Goal: Task Accomplishment & Management: Manage account settings

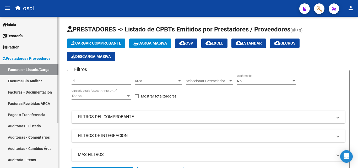
click at [30, 124] on link "Auditorías - Listado" at bounding box center [29, 125] width 58 height 11
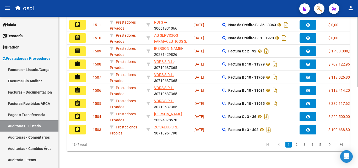
scroll to position [166, 0]
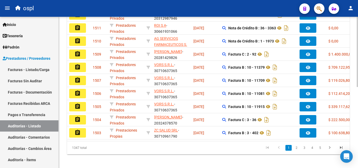
click at [358, 115] on div at bounding box center [357, 131] width 1 height 70
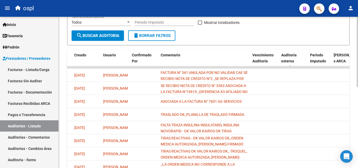
scroll to position [104, 0]
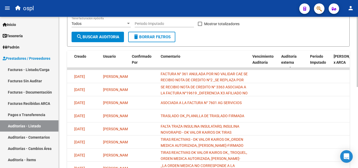
click at [358, 101] on div at bounding box center [357, 102] width 1 height 70
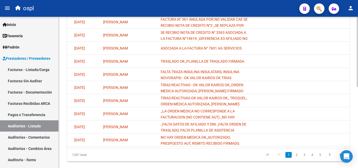
scroll to position [160, 0]
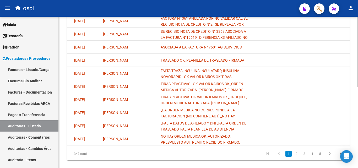
click at [356, 140] on div "PRESTADORES -> Auditoría de Comprobantes / Prestaciones add Crear Auditoría clo…" at bounding box center [209, 17] width 301 height 320
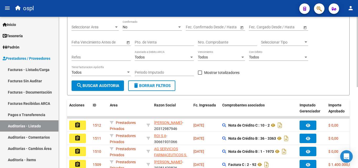
scroll to position [55, 0]
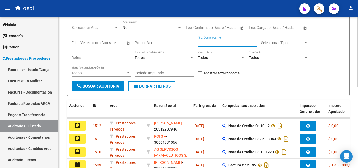
click at [216, 44] on input "Nro. Comprobante" at bounding box center [227, 43] width 59 height 4
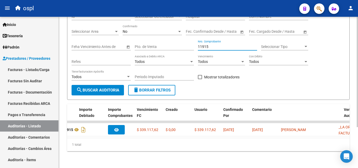
scroll to position [0, 309]
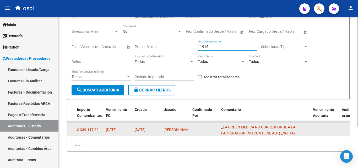
type input "11915"
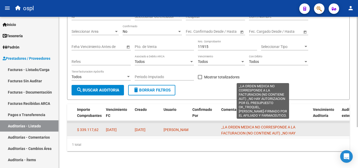
click at [264, 129] on span "_LA ORDEN MEDICA NO CORRESPONDE A LA FACTURACION (NO CONTIENE AUT) _NO HAY AUTO…" at bounding box center [262, 139] width 83 height 28
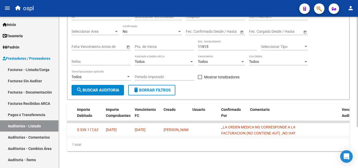
scroll to position [0, 259]
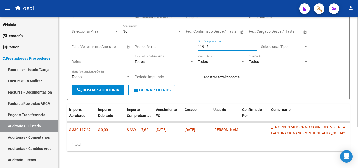
drag, startPoint x: 214, startPoint y: 42, endPoint x: 195, endPoint y: 41, distance: 18.4
click at [195, 41] on div "Filtros Id Seleccionar Gerenciador Seleccionar Gerenciador Hospital CUIT/Nombre…" at bounding box center [209, 47] width 274 height 75
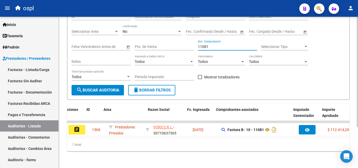
scroll to position [0, 0]
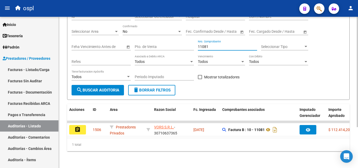
drag, startPoint x: 210, startPoint y: 43, endPoint x: 193, endPoint y: 44, distance: 17.9
click at [193, 44] on div "Filtros Id Seleccionar Gerenciador Seleccionar Gerenciador Hospital CUIT/Nombre…" at bounding box center [209, 47] width 274 height 75
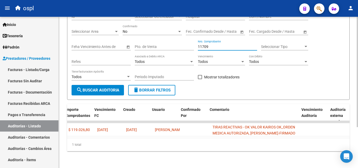
scroll to position [0, 321]
type input "11709"
drag, startPoint x: 213, startPoint y: 42, endPoint x: 187, endPoint y: 42, distance: 26.7
click at [187, 42] on div "Filtros Id Seleccionar Gerenciador Seleccionar Gerenciador Hospital CUIT/Nombre…" at bounding box center [209, 47] width 274 height 75
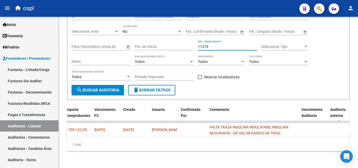
type input "11379"
click at [52, 124] on link "Auditorías - Listado" at bounding box center [29, 125] width 58 height 11
click at [51, 123] on link "Auditorías - Listado" at bounding box center [29, 125] width 58 height 11
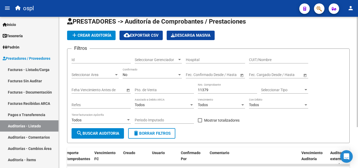
scroll to position [3, 0]
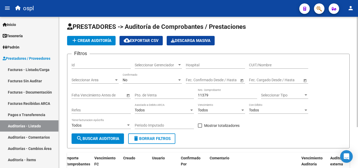
click at [116, 81] on div at bounding box center [116, 80] width 5 height 4
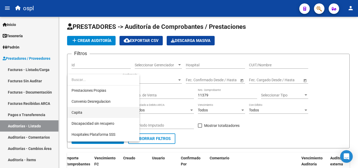
scroll to position [52, 0]
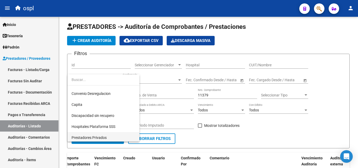
click at [104, 135] on span "Prestadores Privados" at bounding box center [104, 137] width 64 height 11
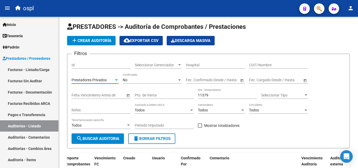
scroll to position [54, 0]
click at [104, 136] on span "search Buscar Auditoria" at bounding box center [97, 138] width 43 height 5
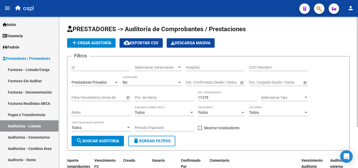
scroll to position [0, 0]
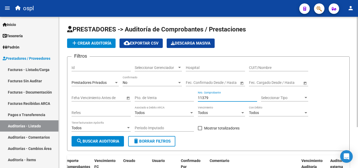
drag, startPoint x: 217, startPoint y: 97, endPoint x: 190, endPoint y: 100, distance: 27.6
click at [190, 100] on div "Filtros Id Seleccionar Gerenciador Seleccionar Gerenciador Hospital CUIT/Nombre…" at bounding box center [209, 98] width 274 height 75
click at [111, 141] on span "search Buscar Auditoria" at bounding box center [97, 141] width 43 height 5
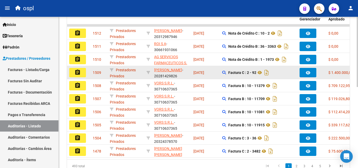
click at [83, 72] on button "assignment" at bounding box center [77, 72] width 17 height 9
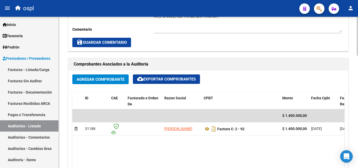
scroll to position [262, 0]
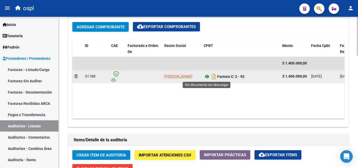
click at [206, 75] on icon at bounding box center [207, 76] width 7 height 6
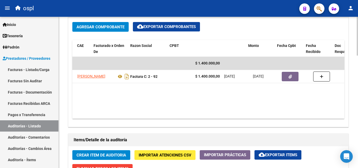
scroll to position [0, 94]
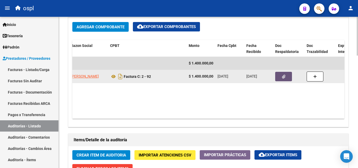
click at [283, 79] on icon "button" at bounding box center [283, 77] width 3 height 4
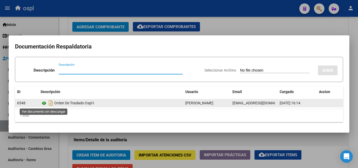
click at [43, 103] on icon at bounding box center [44, 103] width 7 height 6
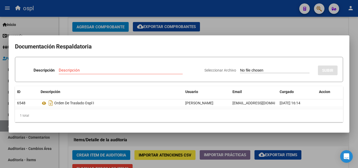
click at [247, 21] on div at bounding box center [179, 84] width 358 height 168
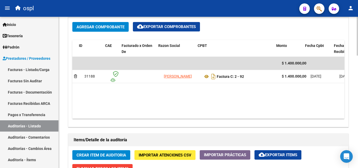
scroll to position [0, 0]
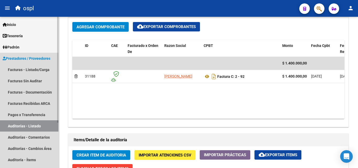
click at [50, 124] on link "Auditorías - Listado" at bounding box center [29, 125] width 58 height 11
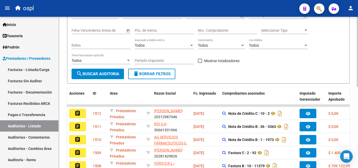
scroll to position [17, 0]
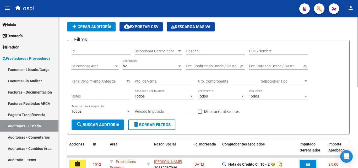
click at [117, 68] on div at bounding box center [116, 66] width 5 height 4
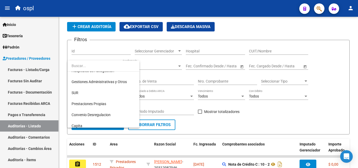
scroll to position [52, 0]
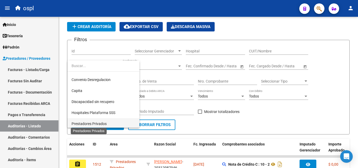
click at [102, 122] on span "Prestadores Privados" at bounding box center [89, 124] width 35 height 4
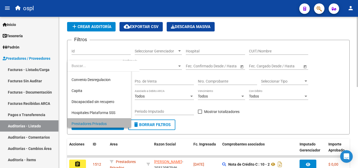
scroll to position [54, 0]
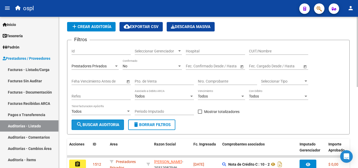
click at [104, 122] on button "search Buscar Auditoria" at bounding box center [98, 125] width 52 height 10
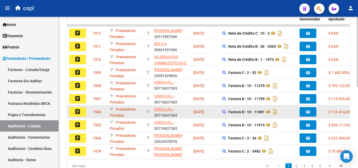
scroll to position [174, 0]
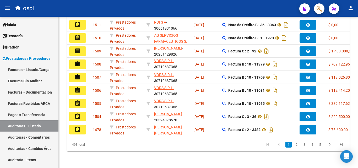
click at [83, 113] on button "assignment" at bounding box center [77, 116] width 17 height 9
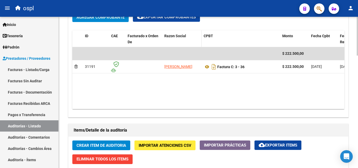
scroll to position [288, 0]
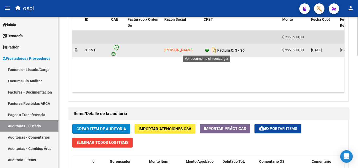
click at [207, 51] on icon at bounding box center [207, 50] width 7 height 6
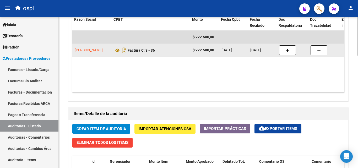
scroll to position [0, 90]
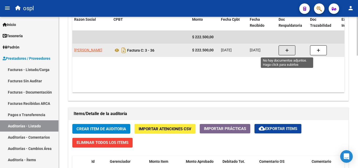
click at [284, 49] on button "button" at bounding box center [287, 50] width 17 height 10
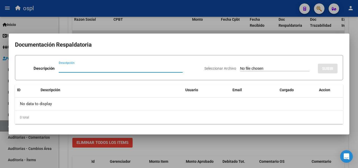
click at [235, 153] on div at bounding box center [179, 84] width 358 height 168
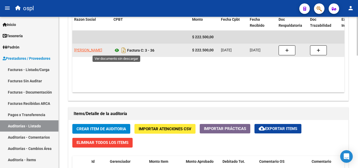
click at [117, 49] on icon at bounding box center [116, 50] width 7 height 6
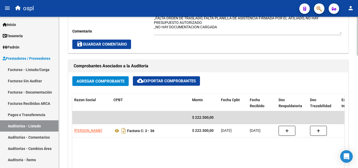
scroll to position [210, 0]
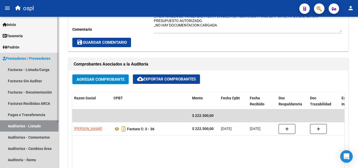
click at [52, 126] on link "Auditorías - Listado" at bounding box center [29, 125] width 58 height 11
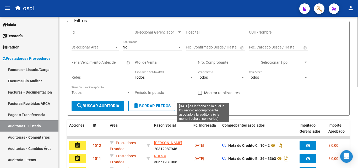
scroll to position [174, 0]
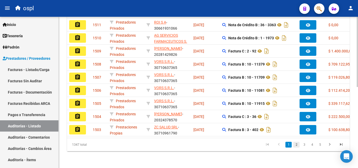
click at [296, 144] on link "2" at bounding box center [296, 145] width 6 height 6
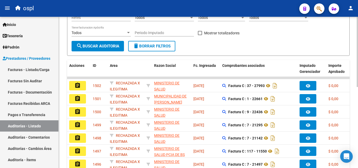
scroll to position [0, 0]
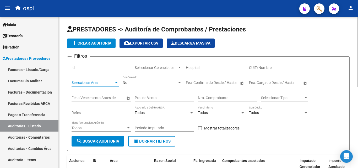
click at [103, 84] on span "Seleccionar Area" at bounding box center [93, 82] width 42 height 4
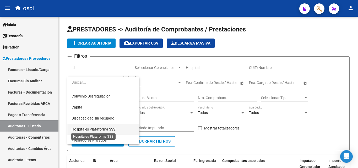
scroll to position [76, 0]
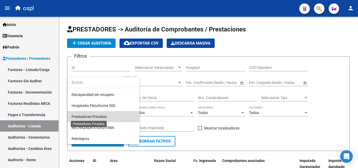
click at [102, 116] on span "Prestadores Privados" at bounding box center [89, 117] width 35 height 4
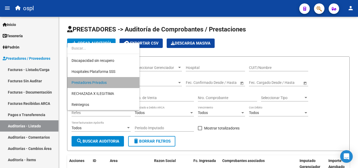
click at [114, 84] on span "Prestadores Privados" at bounding box center [104, 82] width 64 height 11
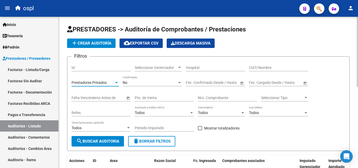
click at [113, 142] on span "search Buscar Auditoria" at bounding box center [97, 141] width 43 height 5
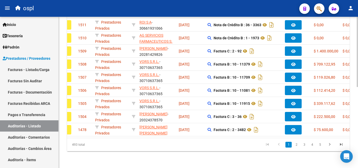
scroll to position [0, 0]
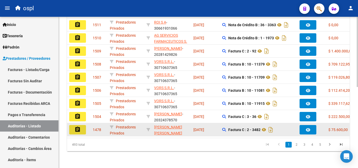
click at [84, 127] on button "assignment" at bounding box center [77, 129] width 17 height 9
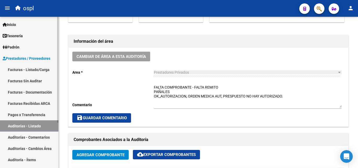
scroll to position [131, 0]
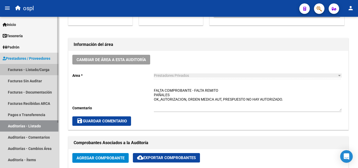
click at [45, 70] on link "Facturas - Listado/Carga" at bounding box center [29, 69] width 58 height 11
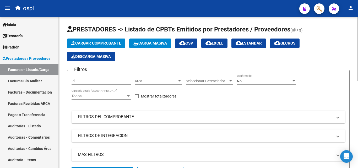
click at [116, 118] on mat-panel-title "FILTROS DEL COMPROBANTE" at bounding box center [205, 117] width 255 height 6
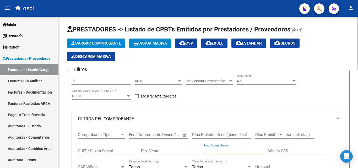
click at [216, 152] on input "Nro. Comprobante" at bounding box center [233, 151] width 59 height 5
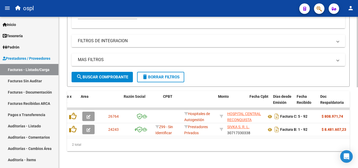
scroll to position [0, 106]
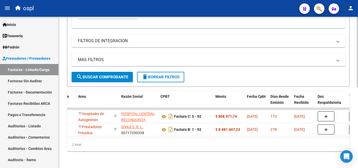
type input "92"
drag, startPoint x: 132, startPoint y: 141, endPoint x: 123, endPoint y: 140, distance: 9.2
click at [123, 140] on div "2 total" at bounding box center [208, 144] width 283 height 13
drag, startPoint x: 123, startPoint y: 138, endPoint x: 92, endPoint y: 138, distance: 30.4
click at [92, 138] on div "2 total" at bounding box center [208, 144] width 283 height 13
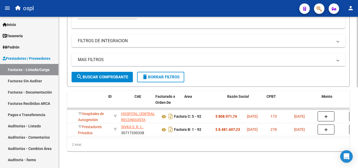
scroll to position [0, 0]
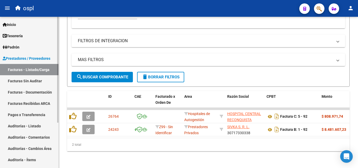
click at [40, 126] on link "Auditorías - Listado" at bounding box center [29, 125] width 58 height 11
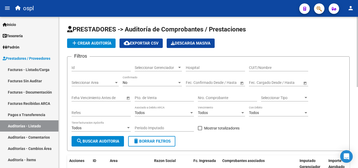
click at [208, 97] on input "Nro. Comprobante" at bounding box center [227, 98] width 59 height 4
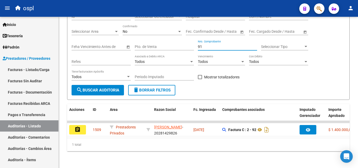
type input "91"
click at [42, 126] on link "Auditorías - Listado" at bounding box center [29, 125] width 58 height 11
click at [41, 69] on link "Facturas - Listado/Carga" at bounding box center [29, 69] width 58 height 11
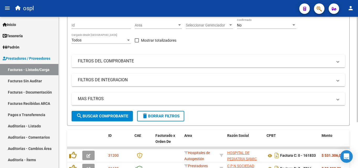
click at [155, 28] on span "Area" at bounding box center [156, 25] width 42 height 4
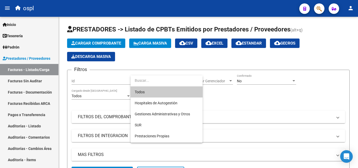
scroll to position [52, 0]
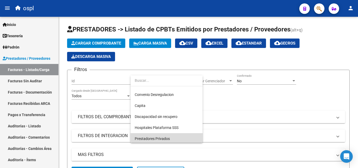
click at [160, 141] on span "Prestadores Privados" at bounding box center [167, 138] width 64 height 11
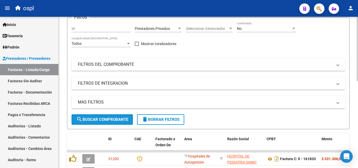
click at [113, 121] on span "search Buscar Comprobante" at bounding box center [102, 119] width 52 height 5
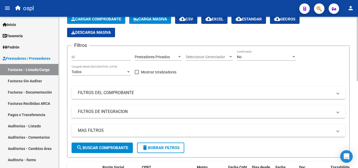
scroll to position [0, 0]
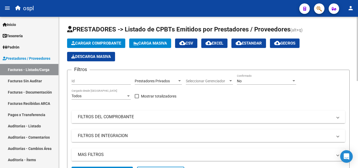
click at [120, 119] on mat-panel-title "FILTROS DEL COMPROBANTE" at bounding box center [205, 117] width 255 height 6
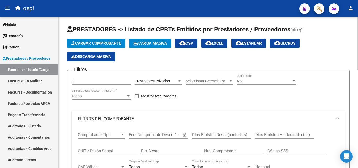
click at [216, 149] on input "Nro. Comprobante" at bounding box center [233, 151] width 59 height 5
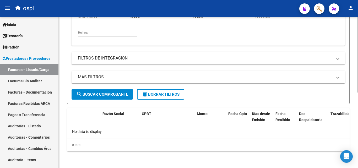
scroll to position [151, 0]
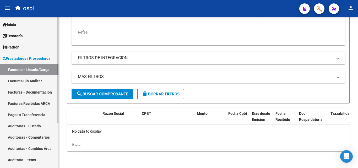
type input "7473"
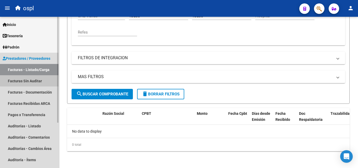
click at [37, 80] on link "Facturas Sin Auditar" at bounding box center [29, 80] width 58 height 11
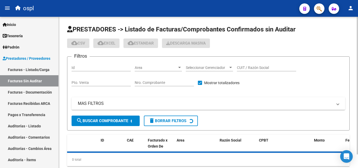
click at [157, 82] on input "Nro. Comprobante" at bounding box center [164, 82] width 59 height 4
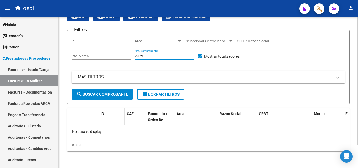
scroll to position [27, 0]
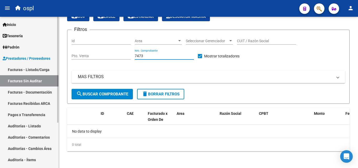
type input "7473"
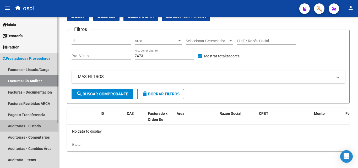
click at [31, 126] on link "Auditorías - Listado" at bounding box center [29, 125] width 58 height 11
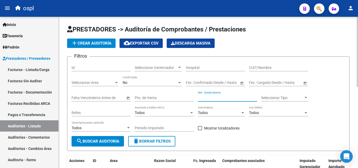
click at [206, 98] on input "Nro. Comprobante" at bounding box center [227, 98] width 59 height 4
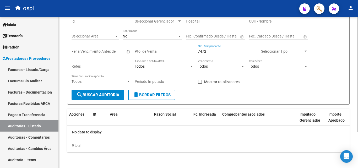
scroll to position [47, 0]
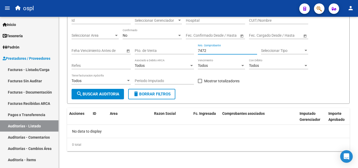
type input "7472"
drag, startPoint x: 214, startPoint y: 50, endPoint x: 190, endPoint y: 52, distance: 23.7
click at [190, 52] on div "Filtros Id Seleccionar Gerenciador Seleccionar Gerenciador Hospital CUIT/Nombre…" at bounding box center [209, 51] width 274 height 75
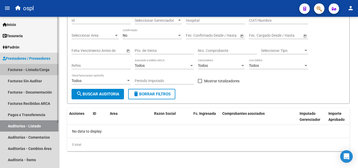
click at [51, 69] on link "Facturas - Listado/Carga" at bounding box center [29, 69] width 58 height 11
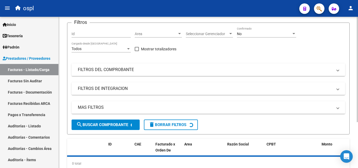
click at [118, 73] on mat-panel-title "FILTROS DEL COMPROBANTE" at bounding box center [205, 70] width 255 height 6
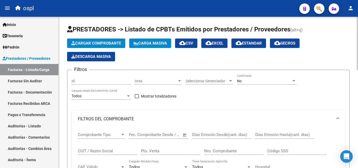
click at [113, 151] on input "CUIT / Razón Social" at bounding box center [107, 151] width 59 height 5
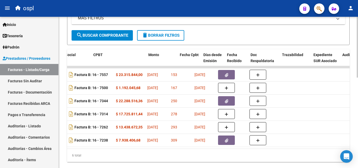
scroll to position [0, 173]
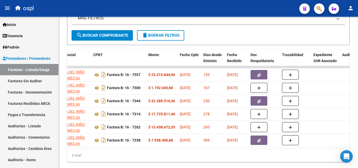
type input "CLINICA DEL NIÑO"
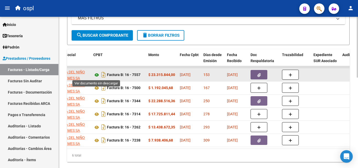
click at [98, 73] on icon at bounding box center [96, 75] width 7 height 6
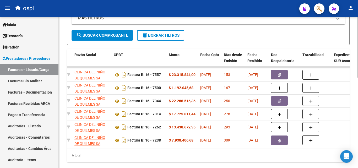
scroll to position [0, 155]
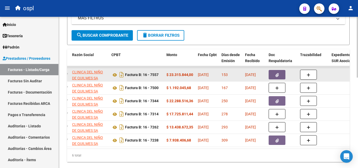
click at [276, 77] on icon "button" at bounding box center [276, 75] width 3 height 4
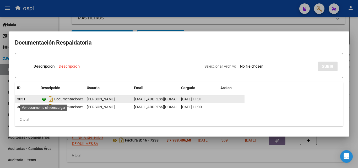
click at [44, 100] on icon at bounding box center [44, 99] width 7 height 6
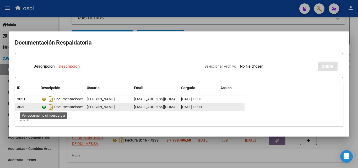
click at [44, 106] on icon at bounding box center [44, 107] width 7 height 6
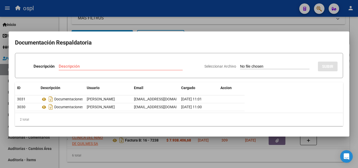
click at [225, 16] on div at bounding box center [179, 84] width 358 height 168
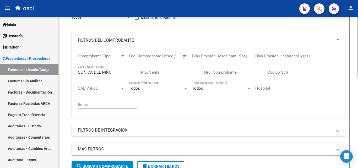
scroll to position [0, 0]
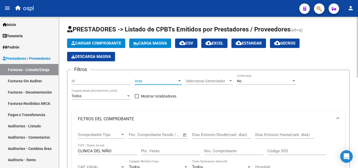
click at [143, 81] on span "Area" at bounding box center [156, 81] width 42 height 4
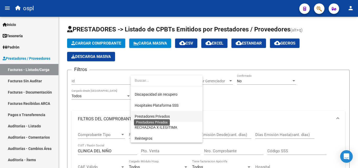
scroll to position [76, 0]
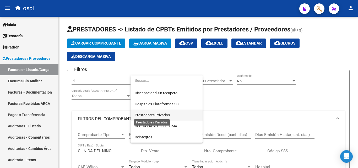
click at [161, 116] on span "Prestadores Privados" at bounding box center [152, 115] width 35 height 4
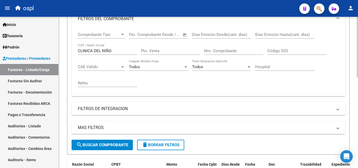
scroll to position [105, 0]
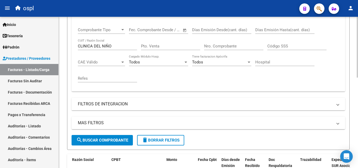
click at [112, 140] on span "search Buscar Comprobante" at bounding box center [102, 140] width 52 height 5
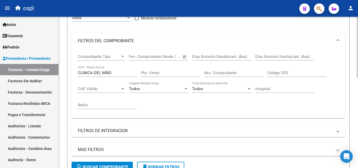
scroll to position [15, 0]
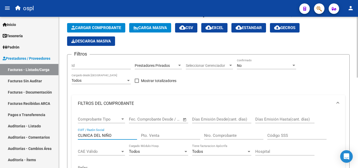
drag, startPoint x: 113, startPoint y: 134, endPoint x: 65, endPoint y: 135, distance: 48.5
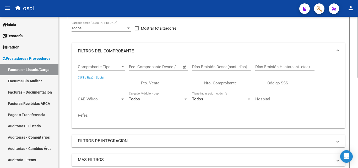
scroll to position [120, 0]
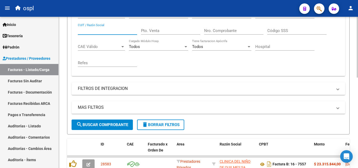
click at [96, 120] on button "search Buscar Comprobante" at bounding box center [102, 125] width 61 height 10
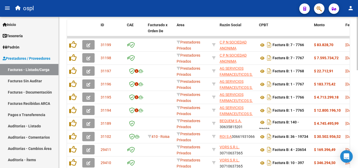
scroll to position [251, 0]
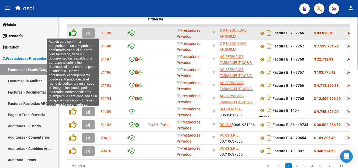
click at [74, 32] on icon at bounding box center [72, 32] width 7 height 7
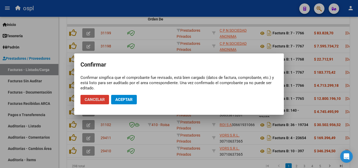
click at [124, 98] on span "Aceptar" at bounding box center [123, 99] width 17 height 5
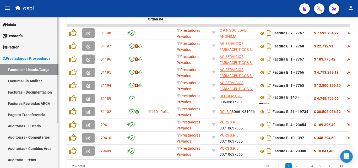
click at [40, 84] on link "Facturas Sin Auditar" at bounding box center [29, 80] width 58 height 11
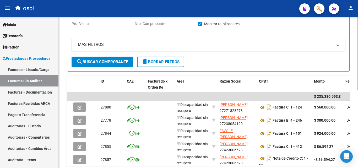
scroll to position [28, 0]
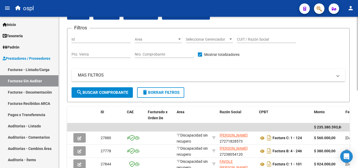
click at [163, 54] on input "Nro. Comprobante" at bounding box center [164, 54] width 59 height 4
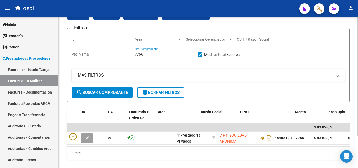
scroll to position [0, 26]
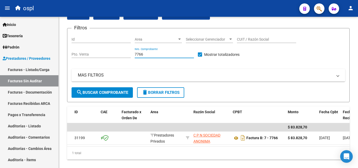
type input "7766"
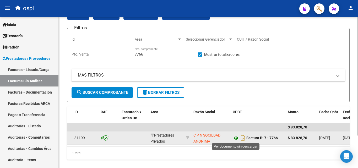
click at [235, 137] on icon at bounding box center [236, 138] width 7 height 6
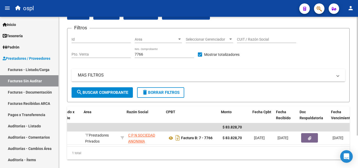
scroll to position [0, 96]
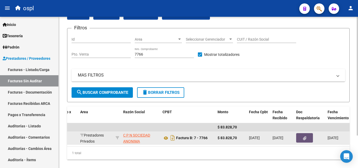
click at [300, 140] on button "button" at bounding box center [304, 137] width 17 height 9
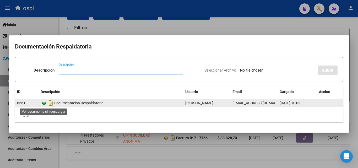
click at [43, 102] on icon at bounding box center [44, 103] width 7 height 6
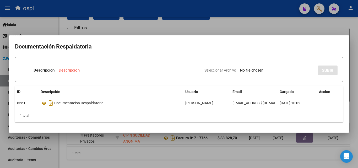
click at [163, 33] on div at bounding box center [179, 84] width 358 height 168
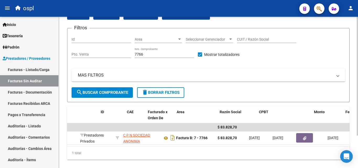
scroll to position [0, 0]
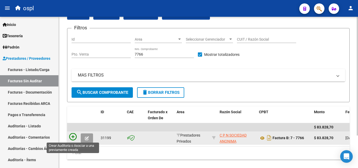
click at [73, 137] on icon at bounding box center [72, 136] width 7 height 7
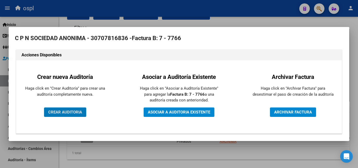
click at [73, 112] on span "CREAR AUDITORIA" at bounding box center [65, 112] width 34 height 5
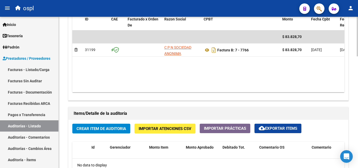
click at [97, 127] on span "Crear Item de Auditoria" at bounding box center [102, 128] width 50 height 5
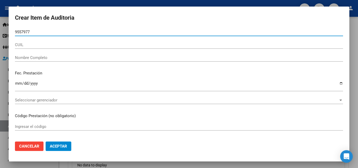
type input "95579775"
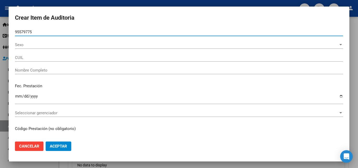
type input "27955797758"
type input "[PERSON_NAME] [PERSON_NAME]"
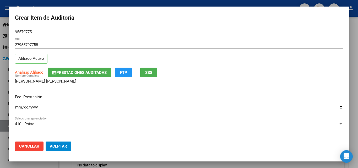
type input "95579775"
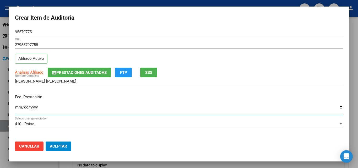
click at [17, 109] on input "Ingresar la fecha" at bounding box center [179, 109] width 328 height 8
type input "[DATE]"
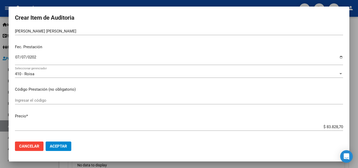
scroll to position [52, 0]
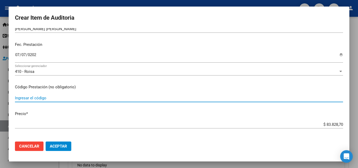
click at [45, 98] on input "Ingresar el código" at bounding box center [179, 98] width 328 height 5
type input "c"
click at [123, 99] on input "CONSULTA ESPECIALISTA EN GINECOLOGIA/OBSTERIO" at bounding box center [179, 98] width 328 height 5
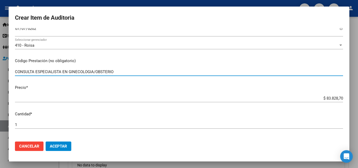
type input "CONSULTA ESPECIALISTA EN GINECOLOGIA/OBSTERIO"
click at [301, 100] on input "$ 83.828,70" at bounding box center [179, 98] width 328 height 5
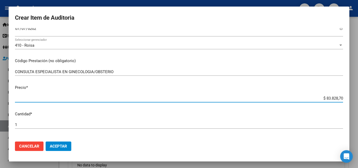
drag, startPoint x: 309, startPoint y: 98, endPoint x: 348, endPoint y: 98, distance: 39.3
click at [348, 98] on mat-dialog-content "95579775 Nro Documento 27955797758 CUIL Afiliado Activo Análisis Afiliado Prest…" at bounding box center [179, 82] width 341 height 109
type input "$ 0,01"
type input "$ 0,16"
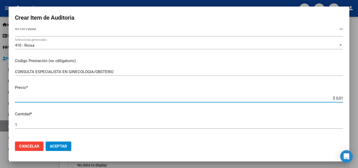
type input "$ 0,16"
type input "$ 1,64"
type input "$ 16,45"
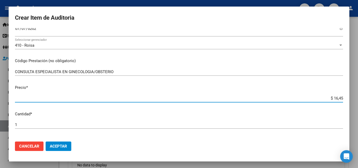
type input "$ 164,53"
type input "$ 1.645,31"
type input "$ 16.453,13"
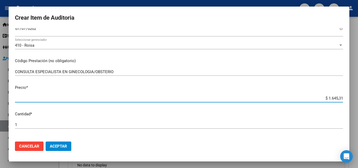
type input "$ 16.453,13"
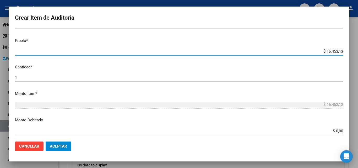
scroll to position [131, 0]
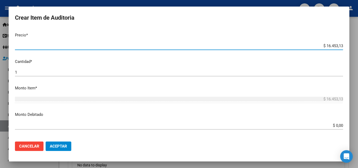
click at [56, 72] on input "1" at bounding box center [179, 72] width 328 height 5
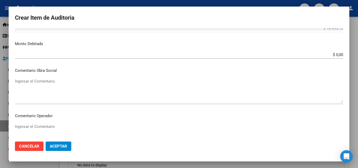
scroll to position [236, 0]
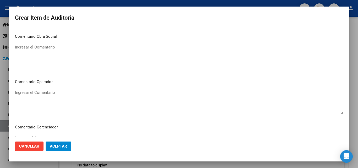
click at [73, 99] on textarea "Ingresar el Comentario" at bounding box center [179, 102] width 328 height 25
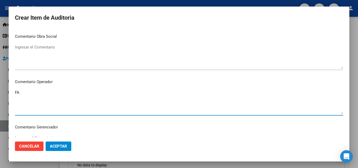
type textarea "F"
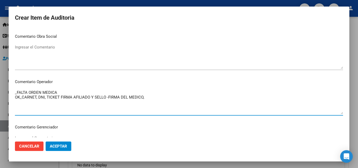
click at [60, 90] on textarea "_FALTA ORDEN MEDICA OK_CARNET, DNI, TICKET FIRMA AFILIADO Y SELLO -FIRMA DEL ME…" at bounding box center [179, 102] width 328 height 25
click at [152, 98] on textarea "_FALTA ORDEN MEDICA OK_CARNET, DNI, TICKET FIRMA AFILIADO Y SELLO -FIRMA DEL ME…" at bounding box center [179, 102] width 328 height 25
click at [106, 99] on textarea "_FALTA ORDEN MEDICA OK_CARNET, DNI, TICKET FIRMA AFILIADO Y SELLO -FIRMA DEL ME…" at bounding box center [179, 102] width 328 height 25
click at [147, 101] on textarea "_FALTA ORDEN MEDICA OK_CARNET, DNI, TICKET FIRMA AFILIADO Y SELLO-FIRMA DEL MED…" at bounding box center [179, 102] width 328 height 25
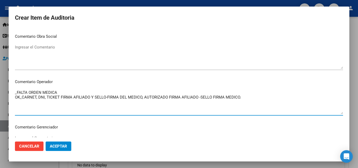
click at [69, 94] on textarea "_FALTA ORDEN MEDICA OK_CARNET, DNI, TICKET FIRMA AFILIADO Y SELLO-FIRMA DEL MED…" at bounding box center [179, 102] width 328 height 25
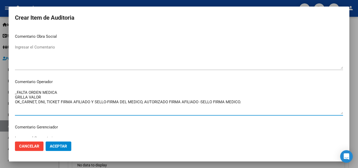
click at [50, 98] on textarea "_FALTA ORDEN MEDICA GRILLA VALOR OK_CARNET, DNI, TICKET FIRMA AFILIADO Y SELLO-…" at bounding box center [179, 102] width 328 height 25
click at [112, 96] on textarea "_FALTA ORDEN MEDICA GRILLA VALOR CONSULTA GINECOLOGIA OK_CARNET, DNI, TICKET FI…" at bounding box center [179, 102] width 328 height 25
click at [15, 99] on textarea "_FALTA ORDEN MEDICA GRILLA VALOR CONSULTA GINECOLOGIA OK_CARNET, DNI, TICKET FI…" at bounding box center [179, 102] width 328 height 25
click at [103, 97] on textarea "_FALTA ORDEN MEDICA OK_GRILLA VALOR CONSULTA GINECOLOGIA OK_CARNET, DNI, TICKET…" at bounding box center [179, 102] width 328 height 25
type textarea "_FALTA ORDEN MEDICA OK_GRILLA VALOR CONSULTA GINECOLOGIA OK_CARNET, DNI, TICKET…"
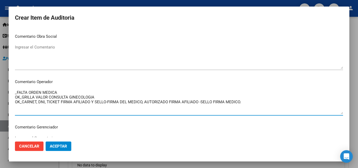
click at [116, 109] on textarea "_FALTA ORDEN MEDICA OK_GRILLA VALOR CONSULTA GINECOLOGIA OK_CARNET, DNI, TICKET…" at bounding box center [179, 102] width 328 height 25
drag, startPoint x: 248, startPoint y: 103, endPoint x: 3, endPoint y: 93, distance: 245.8
click at [3, 93] on div "Crear Item de Auditoria 95579775 Nro Documento 27955797758 CUIL Afiliado Activo…" at bounding box center [179, 84] width 358 height 168
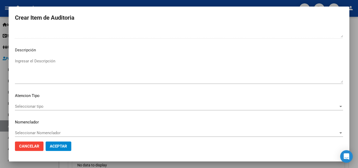
scroll to position [363, 0]
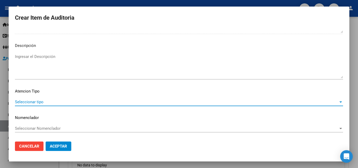
click at [40, 101] on span "Seleccionar tipo" at bounding box center [176, 102] width 323 height 5
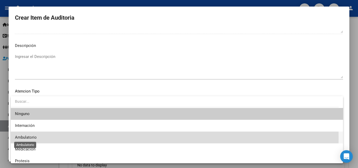
click at [28, 138] on span "Ambulatorio" at bounding box center [26, 137] width 22 height 5
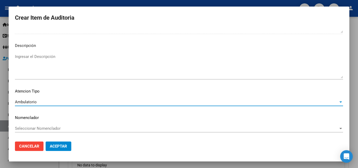
click at [59, 147] on span "Aceptar" at bounding box center [58, 146] width 17 height 5
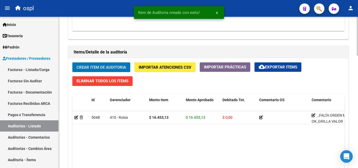
scroll to position [341, 0]
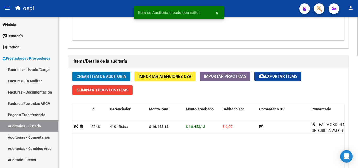
click at [120, 74] on button "Crear Item de Auditoria" at bounding box center [101, 77] width 58 height 10
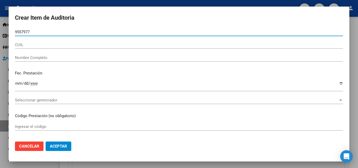
type input "95579775"
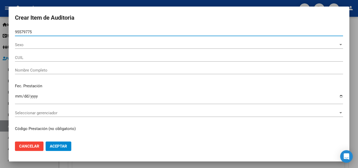
type input "27955797758"
type input "[PERSON_NAME] [PERSON_NAME]"
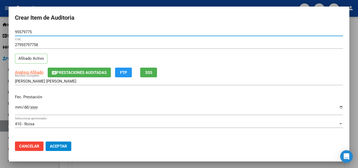
type input "95579775"
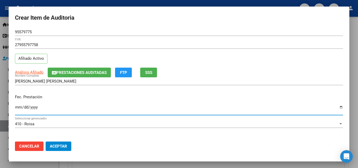
click at [18, 106] on input "Ingresar la fecha" at bounding box center [179, 109] width 328 height 8
type input "[DATE]"
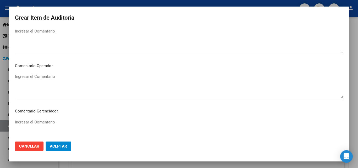
scroll to position [262, 0]
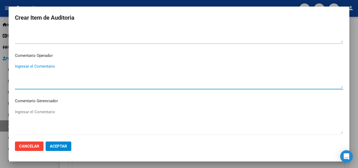
click at [54, 77] on textarea "Ingresar el Comentario" at bounding box center [179, 75] width 328 height 25
type textarea "F"
click at [54, 76] on textarea "Ingresar el Comentario" at bounding box center [179, 75] width 328 height 25
type textarea "O"
click at [31, 72] on textarea "_ORDEN MEDICA NO TIENE DIAGNOSTICO (AUTORIZADA) _" at bounding box center [179, 75] width 328 height 25
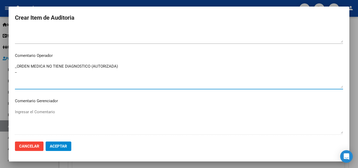
click at [31, 66] on textarea "_ORDEN MEDICA NO TIENE DIAGNOSTICO (AUTORIZADA) _" at bounding box center [179, 75] width 328 height 25
click at [73, 69] on textarea "_ORDEN MEDICA NO TIENE DIAGNOSTICO (AUTORIZADA) _" at bounding box center [179, 75] width 328 height 25
click at [29, 74] on textarea "_ORDEN MEDICA NO TIENE DIAGNOSTICO (AUTORIZADA) _" at bounding box center [179, 75] width 328 height 25
click at [48, 77] on textarea "_ORDEN MEDICA NO TIENE DIAGNOSTICO (AUTORIZADA) _" at bounding box center [179, 75] width 328 height 25
click at [64, 72] on textarea "_ORDEN MEDICA NO TIENE DIAGNOSTICO (AUTORIZADA) _SE" at bounding box center [179, 75] width 328 height 25
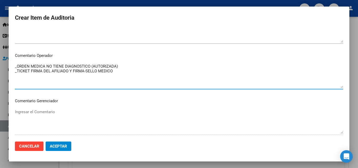
click at [39, 75] on textarea "_ORDEN MEDICA NO TIENE DIAGNOSTICO (AUTORIZADA) _TICKET FIRMA DEL AFILIADO Y FI…" at bounding box center [179, 75] width 328 height 25
click at [17, 67] on textarea "_ORDEN MEDICA NO TIENE DIAGNOSTICO (AUTORIZADA) _TICKET FIRMA DEL AFILIADO Y FI…" at bounding box center [179, 75] width 328 height 25
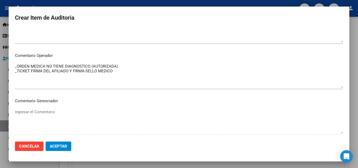
click at [14, 66] on mat-dialog-content "95579775 Nro Documento 27955797758 CUIL Afiliado Activo Análisis Afiliado Prest…" at bounding box center [179, 82] width 341 height 109
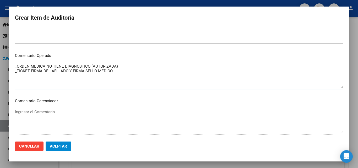
click at [16, 71] on textarea "_ORDEN MEDICA NO TIENE DIAGNOSTICO (AUTORIZADA) _TICKET FIRMA DEL AFILIADO Y FI…" at bounding box center [179, 75] width 328 height 25
click at [14, 71] on mat-dialog-content "95579775 Nro Documento 27955797758 CUIL Afiliado Activo Análisis Afiliado Prest…" at bounding box center [179, 82] width 341 height 109
click at [16, 71] on textarea "_ORDEN MEDICA NO TIENE DIAGNOSTICO (AUTORIZADA) _TICKET FIRMA DEL AFILIADO Y FI…" at bounding box center [179, 75] width 328 height 25
click at [123, 72] on textarea "_ORDEN MEDICA NO TIENE DIAGNOSTICO (AUTORIZADA) OK_TICKET FIRMA DEL AFILIADO Y …" at bounding box center [179, 75] width 328 height 25
click at [118, 65] on textarea "_ORDEN MEDICA NO TIENE DIAGNOSTICO (AUTORIZADA) OK_TICKET FIRMA DEL AFILIADO Y …" at bounding box center [179, 75] width 328 height 25
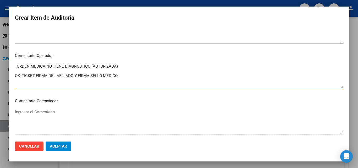
click at [125, 75] on textarea "_ORDEN MEDICA NO TIENE DIAGNOSTICO (AUTORIZADA) OK_TICKET FIRMA DEL AFILIADO Y …" at bounding box center [179, 75] width 328 height 25
click at [118, 76] on textarea "_ORDEN MEDICA NO TIENE DIAGNOSTICO (AUTORIZADA) OK_TICKET FIRMA DEL AFILIADO Y …" at bounding box center [179, 75] width 328 height 25
click at [149, 76] on textarea "_ORDEN MEDICA NO TIENE DIAGNOSTICO (AUTORIZADA) OK_TICKET FIRMA DEL AFILIADO Y …" at bounding box center [179, 75] width 328 height 25
click at [72, 71] on textarea "_ORDEN MEDICA NO TIENE DIAGNOSTICO (AUTORIZADA) OK_TICKET FIRMA DEL AFILIADO Y …" at bounding box center [179, 75] width 328 height 25
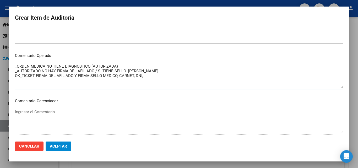
click at [118, 66] on textarea "_ORDEN MEDICA NO TIENE DIAGNOSTICO (AUTORIZADA) _AUTORIZADO NO HAY FIRMA DEL AF…" at bounding box center [179, 75] width 328 height 25
click at [54, 77] on textarea "_ORDEN MEDICA NO TIENE DIAGNOSTICO (AUTORIZADA) _AUTORIZADO NO HAY FIRMA DEL AF…" at bounding box center [179, 75] width 328 height 25
click at [122, 67] on textarea "_ORDEN MEDICA NO TIENE DIAGNOSTICO (AUTORIZADA) _AUTORIZADO NO HAY FIRMA DEL AF…" at bounding box center [179, 75] width 328 height 25
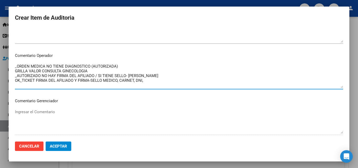
click at [16, 70] on textarea "_ORDEN MEDICA NO TIENE DIAGNOSTICO (AUTORIZADA) GRILLA VALOR CONSULTA GINECOLOG…" at bounding box center [179, 75] width 328 height 25
click at [37, 83] on textarea "_ORDEN MEDICA NO TIENE DIAGNOSTICO (AUTORIZADA) 0K_GRILLA VALOR CONSULTA GINECO…" at bounding box center [179, 75] width 328 height 25
click at [98, 71] on textarea "_ORDEN MEDICA NO TIENE DIAGNOSTICO (AUTORIZADA) 0K_GRILLA VALOR CONSULTA GINECO…" at bounding box center [179, 75] width 328 height 25
drag, startPoint x: 15, startPoint y: 76, endPoint x: 168, endPoint y: 75, distance: 152.6
click at [168, 75] on textarea "_ORDEN MEDICA NO TIENE DIAGNOSTICO (AUTORIZADA) 0K_GRILLA VALOR CONSULTA GINECO…" at bounding box center [179, 75] width 328 height 25
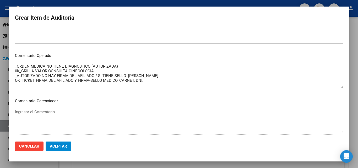
click at [15, 76] on mat-dialog-content "95579775 Nro Documento 27955797758 CUIL Afiliado Activo Análisis Afiliado Prest…" at bounding box center [179, 82] width 341 height 109
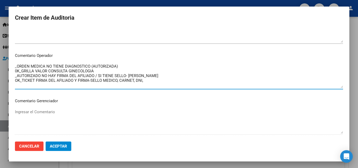
drag, startPoint x: 16, startPoint y: 77, endPoint x: 36, endPoint y: 76, distance: 19.7
click at [36, 76] on textarea "_ORDEN MEDICA NO TIENE DIAGNOSTICO (AUTORIZADA) 0K_GRILLA VALOR CONSULTA GINECO…" at bounding box center [179, 75] width 328 height 25
click at [31, 76] on textarea "_ORDEN MEDICA NO TIENE DIAGNOSTICO (AUTORIZADA) 0K_GRILLA VALOR CONSULTA GINECO…" at bounding box center [179, 75] width 328 height 25
click at [15, 75] on textarea "_ORDEN MEDICA NO TIENE DIAGNOSTICO (AUTORIZADA) 0K_GRILLA VALOR CONSULTA GINECO…" at bounding box center [179, 75] width 328 height 25
drag, startPoint x: 15, startPoint y: 75, endPoint x: 163, endPoint y: 76, distance: 147.1
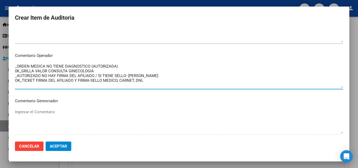
click at [163, 76] on textarea "_ORDEN MEDICA NO TIENE DIAGNOSTICO (AUTORIZADA) 0K_GRILLA VALOR CONSULTA GINECO…" at bounding box center [179, 75] width 328 height 25
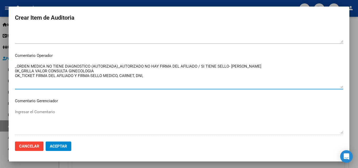
click at [117, 66] on textarea "_ORDEN MEDICA NO TIENE DIAGNOSTICO (AUTORIZADA)_AUTORIZADO NO HAY FIRMA DEL AFI…" at bounding box center [179, 75] width 328 height 25
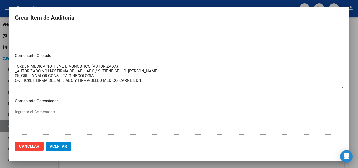
click at [97, 76] on textarea "_ORDEN MEDICA NO TIENE DIAGNOSTICO (AUTORIZADA) _AUTORIZADO NO HAY FIRMA DEL AF…" at bounding box center [179, 75] width 328 height 25
click at [167, 70] on textarea "_ORDEN MEDICA NO TIENE DIAGNOSTICO (AUTORIZADA) _AUTORIZADO NO HAY FIRMA DEL AF…" at bounding box center [179, 75] width 328 height 25
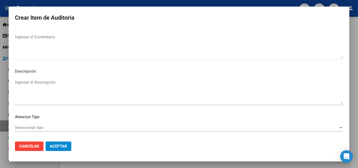
scroll to position [363, 0]
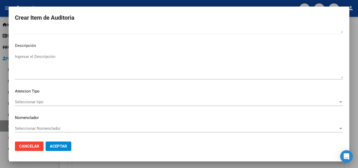
type textarea "_ORDEN MEDICA NO TIENE DIAGNOSTICO (AUTORIZADA) _AUTORIZADO NO HAY FIRMA DEL AF…"
click at [52, 105] on div "Seleccionar tipo Seleccionar tipo" at bounding box center [179, 102] width 328 height 8
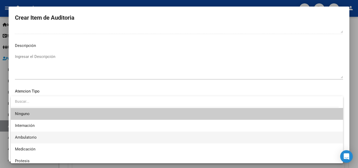
click at [44, 137] on span "Ambulatorio" at bounding box center [177, 138] width 324 height 12
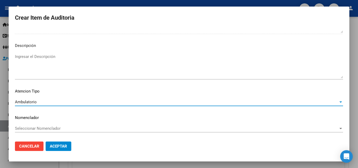
click at [55, 144] on span "Aceptar" at bounding box center [58, 146] width 17 height 5
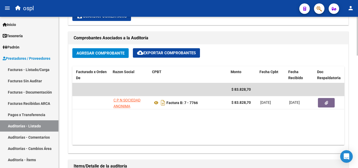
scroll to position [0, 52]
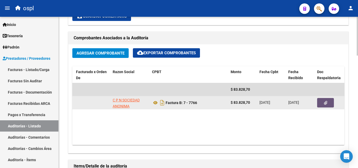
click at [324, 104] on icon "button" at bounding box center [325, 103] width 3 height 4
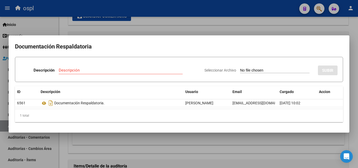
click at [256, 70] on input "Seleccionar Archivo" at bounding box center [274, 70] width 69 height 5
type input "C:\fakepath\49406 - WhatsApp Image [DATE] 11.42.31.jpeg"
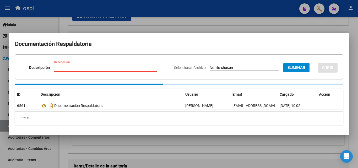
click at [82, 68] on input "Descripción" at bounding box center [105, 67] width 103 height 5
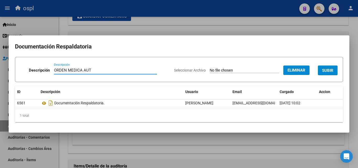
click at [81, 68] on input "ORDEN MEDICA AUT" at bounding box center [105, 70] width 103 height 5
click at [92, 71] on input "ORDEN MEDICA_ AUT" at bounding box center [105, 70] width 103 height 5
click at [83, 69] on input "ORDEN MEDICA_ AUT [DATE]" at bounding box center [105, 70] width 103 height 5
type input "ORDEN MEDICA [PERSON_NAME] ALBA_ AUT [DATE]"
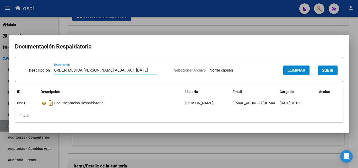
click at [327, 71] on span "SUBIR" at bounding box center [327, 70] width 11 height 5
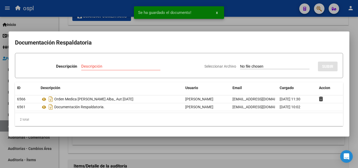
click at [241, 26] on div at bounding box center [179, 84] width 358 height 168
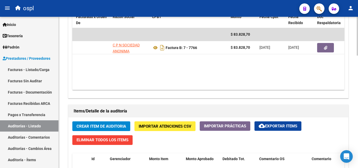
scroll to position [236, 0]
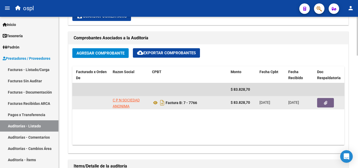
click at [323, 101] on button "button" at bounding box center [325, 102] width 17 height 9
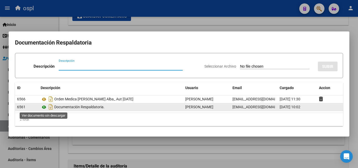
click at [44, 105] on icon at bounding box center [44, 107] width 7 height 6
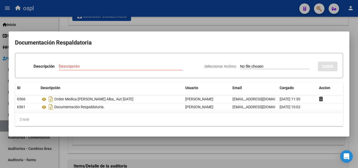
click at [193, 29] on div at bounding box center [179, 84] width 358 height 168
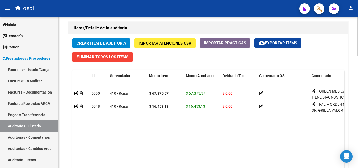
scroll to position [367, 0]
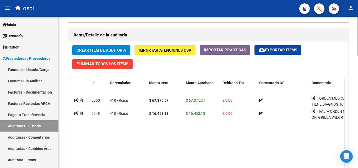
click at [103, 50] on span "Crear Item de Auditoria" at bounding box center [102, 50] width 50 height 5
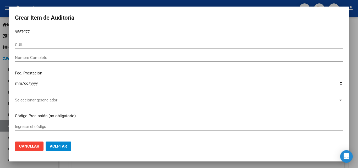
type input "95579775"
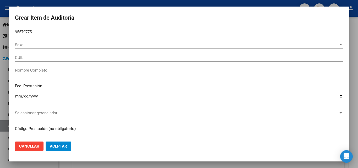
type input "27955797758"
type input "[PERSON_NAME] [PERSON_NAME]"
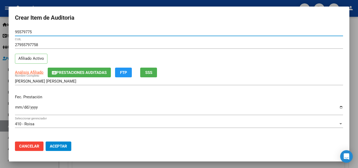
type input "95579775"
click at [17, 110] on input "Ingresar la fecha" at bounding box center [179, 109] width 328 height 8
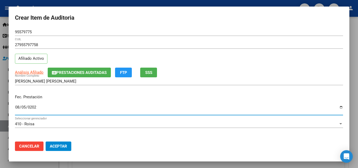
type input "[DATE]"
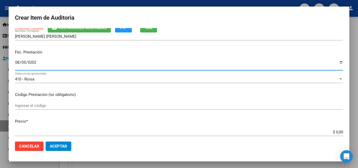
scroll to position [52, 0]
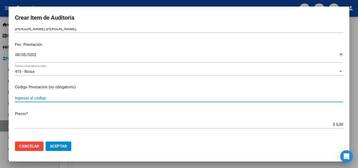
click at [56, 98] on input "Ingresar el código" at bounding box center [179, 98] width 328 height 5
type input "CONSULTA ESPECIALISTA EN GINECOLOGIA / OBSTER."
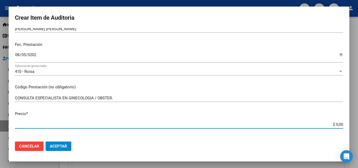
click at [313, 125] on input "$ 0,00" at bounding box center [179, 124] width 328 height 5
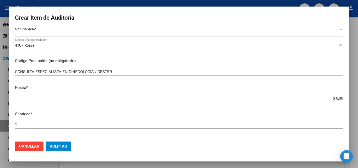
click at [339, 98] on app-form-text-field "Precio * $ 0,00 Ingresar el precio" at bounding box center [181, 93] width 332 height 16
click at [338, 98] on input "$ 0,00" at bounding box center [179, 98] width 328 height 5
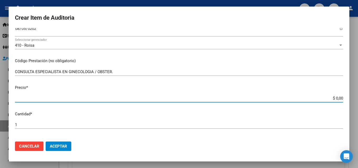
type input "$ 0,01"
type input "$ 0,16"
type input "$ 1,64"
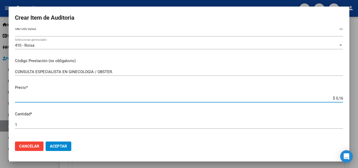
type input "$ 1,64"
type input "$ 16,45"
type input "$ 164,53"
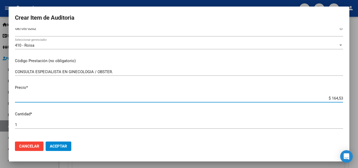
type input "$ 1.645,31"
type input "$ 16.453,13"
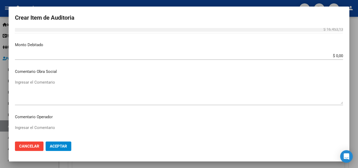
scroll to position [236, 0]
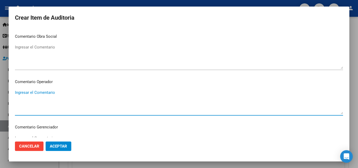
click at [73, 91] on textarea "Ingresar el Comentario" at bounding box center [179, 102] width 328 height 25
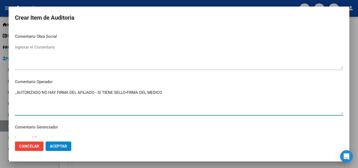
click at [69, 90] on textarea "_AUTORIZADO NO HAY FIRMA DEL AFILIADO - SI TIENE SELLO-FIRMA DEL MEDICO" at bounding box center [179, 102] width 328 height 25
click at [42, 96] on textarea "_AUTORIZADO NO HAY FIRMA CONFORMIDAD DEL AFILIADO - SI TIENE SELLO-FIRMA DEL ME…" at bounding box center [179, 102] width 328 height 25
click at [127, 94] on textarea "_AUTORIZADO NO HAY FIRMA CONFORMIDAD DEL AFILIADO - SI TIENE SELLO-FIRMA DEL ME…" at bounding box center [179, 102] width 328 height 25
click at [126, 94] on textarea "_AUTORIZADO NO HAY FIRMA CONFORMIDAD DEL AFILIADO - SI TIENE SELLO-FIRMA DEL ME…" at bounding box center [179, 102] width 328 height 25
click at [25, 101] on textarea "_AUTORIZADO NO HAY FIRMA CONFORMIDAD DEL AFILIADO - SI TIENE SELLO-FIRMA DEL ME…" at bounding box center [179, 102] width 328 height 25
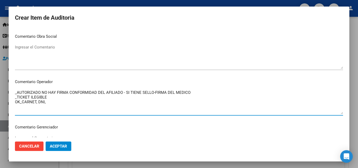
click at [46, 98] on textarea "_AUTORIZADO NO HAY FIRMA CONFORMIDAD DEL AFILIADO - SI TIENE SELLO-FIRMA DEL ME…" at bounding box center [179, 102] width 328 height 25
click at [53, 99] on textarea "_AUTORIZADO NO HAY FIRMA CONFORMIDAD DEL AFILIADO - SI TIENE SELLO-FIRMA DEL ME…" at bounding box center [179, 102] width 328 height 25
click at [50, 104] on textarea "_AUTORIZADO NO HAY FIRMA CONFORMIDAD DEL AFILIADO - SI TIENE SELLO-FIRMA DEL ME…" at bounding box center [179, 102] width 328 height 25
click at [52, 104] on textarea "_AUTORIZADO NO HAY FIRMA CONFORMIDAD DEL AFILIADO - SI TIENE SELLO-FIRMA DEL ME…" at bounding box center [179, 102] width 328 height 25
click at [51, 105] on textarea "_AUTORIZADO NO HAY FIRMA CONFORMIDAD DEL AFILIADO - SI TIENE SELLO-FIRMA DEL ME…" at bounding box center [179, 102] width 328 height 25
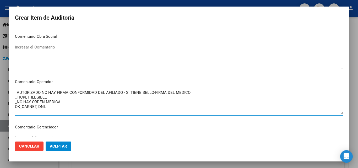
click at [68, 97] on textarea "_AUTORIZADO NO HAY FIRMA CONFORMIDAD DEL AFILIADO - SI TIENE SELLO-FIRMA DEL ME…" at bounding box center [179, 102] width 328 height 25
click at [62, 101] on textarea "_AUTORIZADO NO HAY FIRMA CONFORMIDAD DEL AFILIADO - SI TIENE SELLO-FIRMA DEL ME…" at bounding box center [179, 102] width 328 height 25
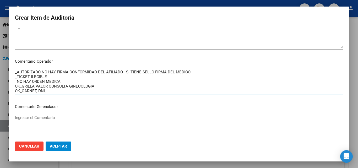
scroll to position [262, 0]
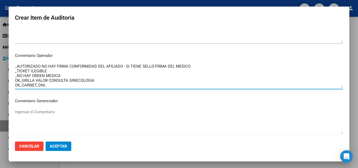
click at [55, 86] on textarea "_AUTORIZADO NO HAY FIRMA CONFORMIDAD DEL AFILIADO - SI TIENE SELLO-FIRMA DEL ME…" at bounding box center [179, 75] width 328 height 25
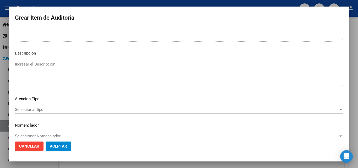
scroll to position [363, 0]
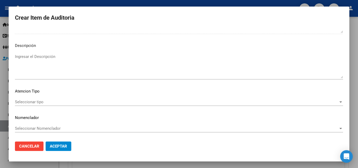
type textarea "_AUTORIZADO NO HAY FIRMA CONFORMIDAD DEL AFILIADO - SI TIENE SELLO-FIRMA DEL ME…"
click at [58, 105] on div "Seleccionar tipo Seleccionar tipo" at bounding box center [179, 102] width 328 height 8
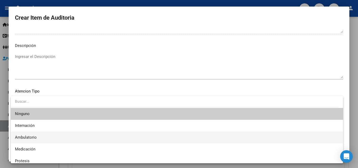
click at [39, 135] on span "Ambulatorio" at bounding box center [177, 138] width 324 height 12
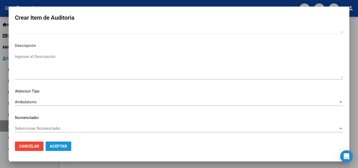
click at [68, 146] on button "Aceptar" at bounding box center [59, 146] width 26 height 9
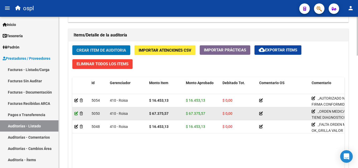
click at [77, 112] on icon at bounding box center [76, 114] width 4 height 4
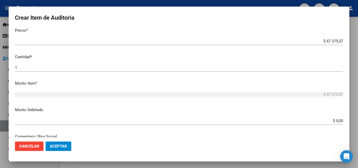
scroll to position [131, 0]
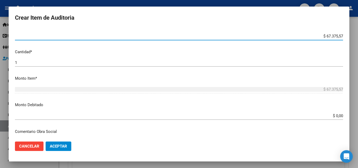
drag, startPoint x: 320, startPoint y: 34, endPoint x: 344, endPoint y: 36, distance: 24.2
click at [344, 36] on mat-dialog-content "95579775 Nro Documento 27955797758 CUIL Afiliado Activo [PERSON_NAME] [PERSON_N…" at bounding box center [179, 82] width 341 height 109
type input "$ 0,01"
type input "$ 0,16"
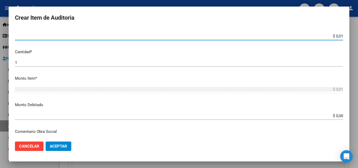
type input "$ 0,16"
type input "$ 1,64"
type input "$ 16,45"
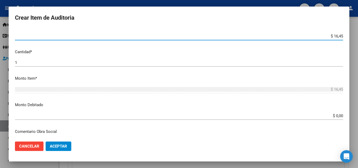
type input "$ 164,53"
type input "$ 1.645,31"
type input "$ 16.453,13"
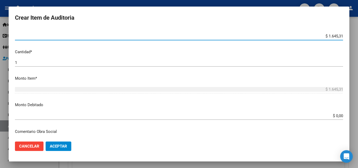
type input "$ 16.453,13"
click at [64, 144] on span "Aceptar" at bounding box center [58, 146] width 17 height 5
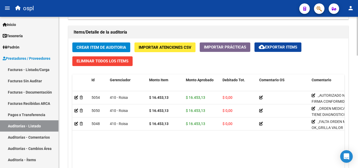
scroll to position [361, 0]
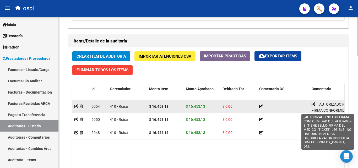
click at [312, 103] on icon at bounding box center [314, 104] width 4 height 4
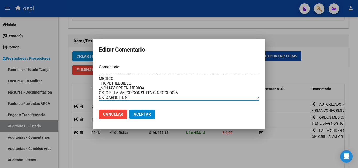
scroll to position [5, 0]
click at [194, 148] on div at bounding box center [179, 84] width 358 height 168
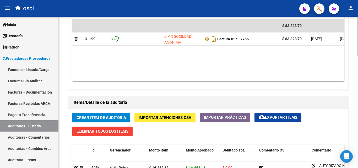
scroll to position [309, 0]
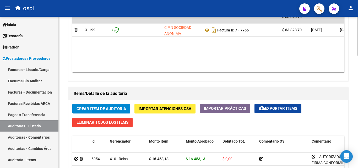
click at [118, 108] on span "Crear Item de Auditoria" at bounding box center [102, 108] width 50 height 5
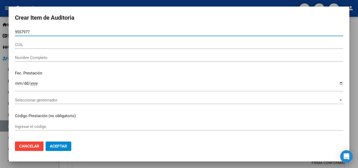
type input "95579775"
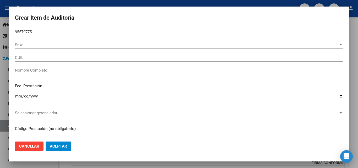
type input "27955797758"
type input "[PERSON_NAME] [PERSON_NAME]"
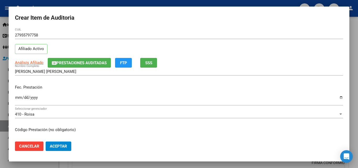
scroll to position [26, 0]
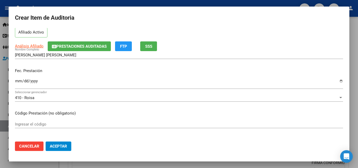
type input "95579775"
click at [17, 83] on input "Ingresar la fecha" at bounding box center [179, 83] width 328 height 8
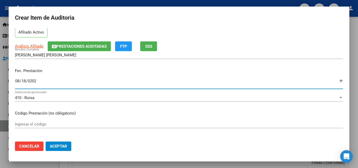
type input "[DATE]"
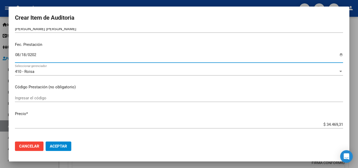
click at [44, 96] on input "Ingresar el código" at bounding box center [179, 98] width 328 height 5
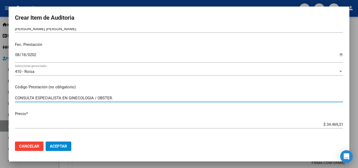
type input "CONSULTA ESPECIALISTA EN GINECOLOGIA / OBSTER."
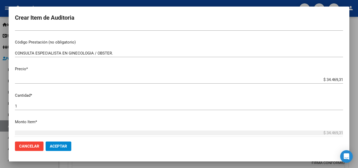
scroll to position [105, 0]
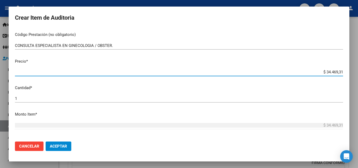
click at [303, 73] on input "$ 34.469,31" at bounding box center [179, 72] width 328 height 5
drag, startPoint x: 320, startPoint y: 72, endPoint x: 343, endPoint y: 73, distance: 22.6
click at [343, 73] on app-form-text-field "Precio * $ 34.469,31 Ingresar el precio" at bounding box center [181, 66] width 332 height 16
type input "$ 0,01"
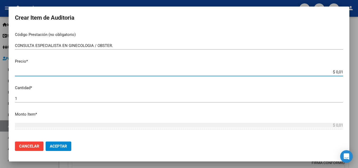
type input "$ 0,16"
type input "$ 1,64"
type input "$ 16,45"
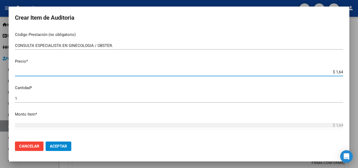
type input "$ 16,45"
type input "$ 164,53"
type input "$ 1.645,31"
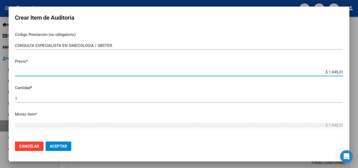
type input "$ 16.453,13"
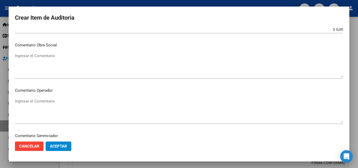
scroll to position [236, 0]
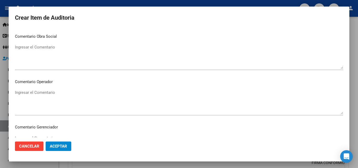
click at [62, 96] on textarea "Ingresar el Comentario" at bounding box center [179, 102] width 328 height 25
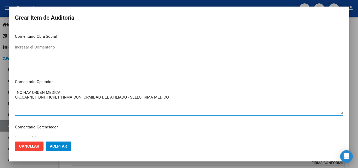
click at [140, 99] on textarea "_NO HAY ORDEN MEDICA OK_CARNET, DNI, TICKET FIRMA CONFORMIDAD DEL AFILIADO - SE…" at bounding box center [179, 102] width 328 height 25
click at [129, 98] on textarea "_NO HAY ORDEN MEDICA OK_CARNET, DNI, TICKET FIRMA CONFORMIDAD DEL AFILIADO - SE…" at bounding box center [179, 102] width 328 height 25
click at [170, 98] on textarea "_NO HAY ORDEN MEDICA OK_CARNET, DNI, TICKET FIRMA CONFORMIDAD DEL AFILIADO Y SE…" at bounding box center [179, 102] width 328 height 25
click at [142, 97] on textarea "_NO HAY ORDEN MEDICA OK_CARNET, DNI, TICKET FIRMA CONFORMIDAD DEL AFILIADO Y SE…" at bounding box center [179, 102] width 328 height 25
click at [179, 99] on textarea "_NO HAY ORDEN MEDICA OK_CARNET, DNI, TICKET FIRMA CONFORMIDAD DEL AFILIADO Y SE…" at bounding box center [179, 102] width 328 height 25
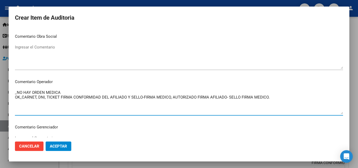
click at [34, 100] on textarea "_NO HAY ORDEN MEDICA OK_CARNET, DNI, TICKET FIRMA CONFORMIDAD DEL AFILIADO Y SE…" at bounding box center [179, 102] width 328 height 25
click at [51, 100] on textarea "_NO HAY ORDEN MEDICA OK_CARNET, DNI, TICKET FIRMA CONFORMIDAD DEL AFILIADO Y SE…" at bounding box center [179, 102] width 328 height 25
click at [282, 99] on textarea "_NO HAY ORDEN MEDICA OK_CARNET, DNI, TICKET FIRMA CONFORMIDAD DEL AFILIADO Y SE…" at bounding box center [179, 102] width 328 height 25
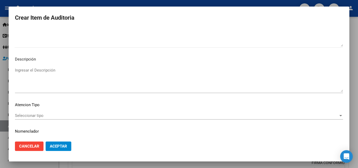
scroll to position [363, 0]
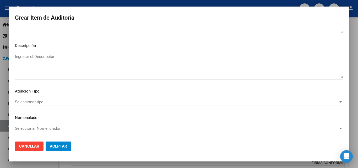
type textarea "_NO HAY ORDEN MEDICA OK_CARNET, DNI, TICKET FIRMA CONFORMIDAD DEL AFILIADO Y SE…"
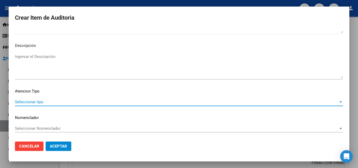
click at [40, 103] on span "Seleccionar tipo" at bounding box center [176, 102] width 323 height 5
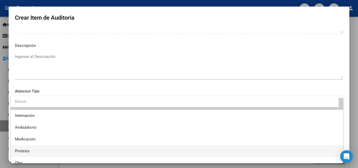
scroll to position [15, 0]
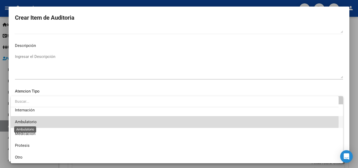
click at [29, 122] on span "Ambulatorio" at bounding box center [26, 122] width 22 height 5
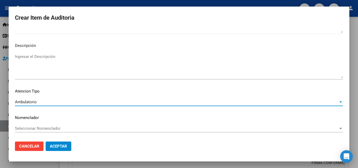
click at [54, 143] on button "Aceptar" at bounding box center [59, 146] width 26 height 9
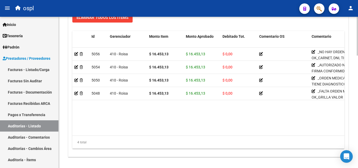
scroll to position [387, 0]
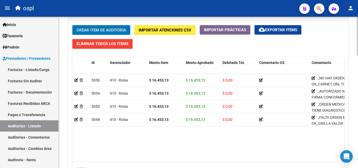
click at [108, 31] on span "Crear Item de Auditoria" at bounding box center [102, 30] width 50 height 5
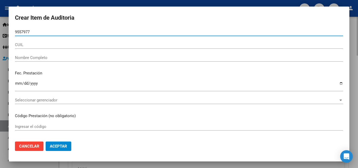
type input "95579775"
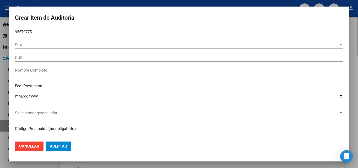
type input "27955797758"
type input "[PERSON_NAME] [PERSON_NAME]"
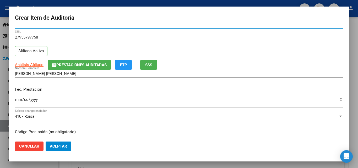
scroll to position [0, 0]
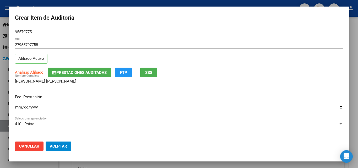
type input "95579775"
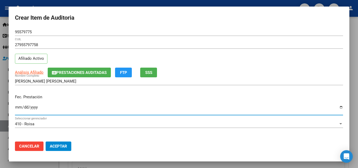
click at [19, 107] on input "Ingresar la fecha" at bounding box center [179, 109] width 328 height 8
type input "[DATE]"
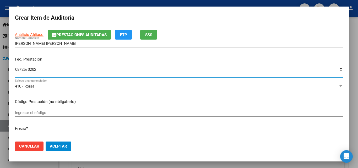
scroll to position [52, 0]
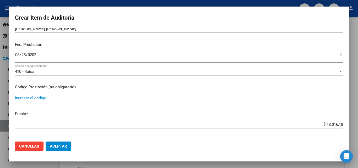
click at [51, 100] on input "Ingresar el código" at bounding box center [179, 98] width 328 height 5
type input "CONSULTA ESPECIALISTA EN GINECOLOGIA / OBSTER."
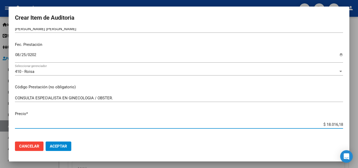
drag, startPoint x: 319, startPoint y: 125, endPoint x: 348, endPoint y: 125, distance: 28.8
click at [348, 125] on mat-dialog-content "95579775 Nro Documento 27955797758 CUIL Afiliado Activo Análisis Afiliado Prest…" at bounding box center [179, 82] width 341 height 109
type input "$ 0,01"
type input "$ 0,16"
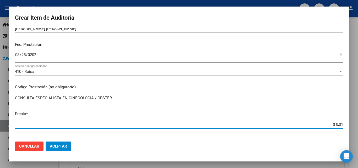
type input "$ 0,16"
type input "$ 1,64"
type input "$ 16,45"
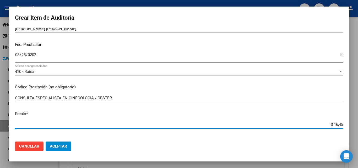
type input "$ 164,53"
type input "$ 1.645,31"
type input "$ 16.453,13"
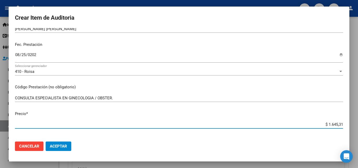
type input "$ 16.453,13"
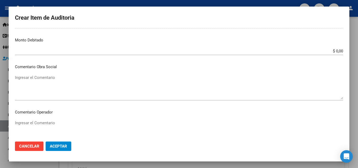
scroll to position [236, 0]
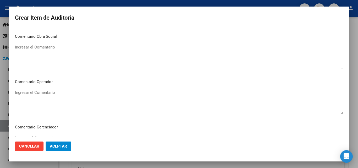
click at [53, 95] on textarea "Ingresar el Comentario" at bounding box center [179, 102] width 328 height 25
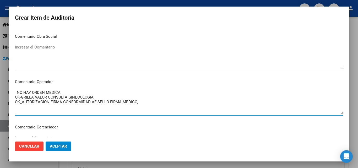
click at [95, 104] on textarea "_NO HAY ORDEN MEDICA OK-GRILLA VALOR CONSULTA GINECOLOGIA OK_AUTORIZACION FIRMA…" at bounding box center [179, 102] width 328 height 25
click at [149, 101] on textarea "_NO HAY ORDEN MEDICA OK-GRILLA VALOR CONSULTA GINECOLOGIA OK_AUTORIZACION FIRMA…" at bounding box center [179, 102] width 328 height 25
click at [66, 90] on textarea "_NO HAY ORDEN MEDICA OK-GRILLA VALOR CONSULTA GINECOLOGIA OK_AUTORIZACION FIRMA…" at bounding box center [179, 102] width 328 height 25
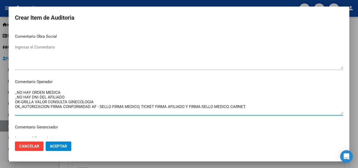
click at [142, 109] on textarea "_NO HAY ORDEN MEDICA _NO HAY DNI DEL AFILIADO OK-GRILLA VALOR CONSULTA GINECOLO…" at bounding box center [179, 102] width 328 height 25
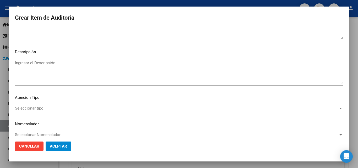
scroll to position [363, 0]
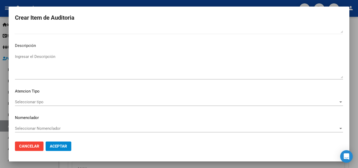
type textarea "_NO HAY ORDEN MEDICA _NO HAY DNI DEL AFILIADO OK-GRILLA VALOR CONSULTA GINECOLO…"
click at [46, 102] on span "Seleccionar tipo" at bounding box center [176, 102] width 323 height 5
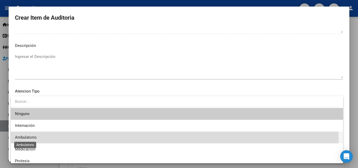
click at [32, 138] on span "Ambulatorio" at bounding box center [26, 137] width 22 height 5
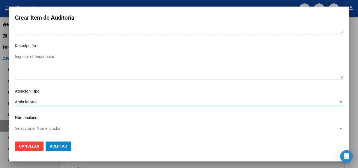
click at [59, 142] on button "Aceptar" at bounding box center [59, 146] width 26 height 9
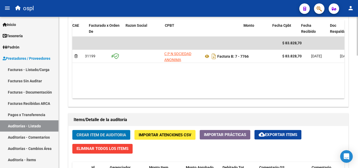
scroll to position [0, 39]
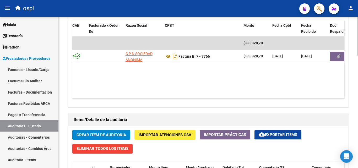
drag, startPoint x: 215, startPoint y: 99, endPoint x: 230, endPoint y: 100, distance: 15.0
click at [230, 100] on div "Agregar Comprobante cloud_download Exportar Comprobantes ID CAE Facturado x Ord…" at bounding box center [208, 52] width 280 height 109
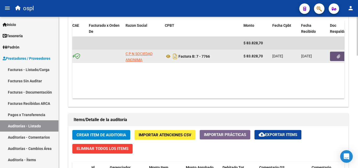
click at [332, 56] on button "button" at bounding box center [338, 56] width 17 height 9
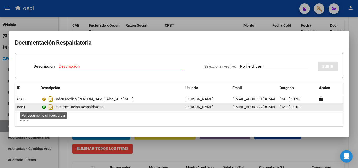
click at [44, 106] on icon at bounding box center [44, 107] width 7 height 6
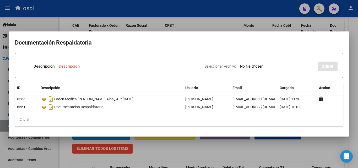
click at [200, 154] on div at bounding box center [179, 84] width 358 height 168
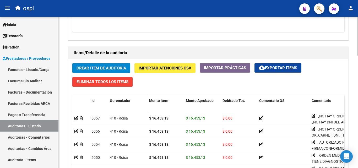
scroll to position [335, 0]
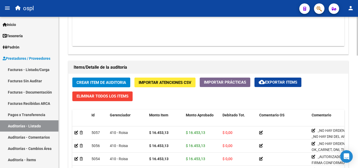
click at [118, 83] on span "Crear Item de Auditoria" at bounding box center [102, 82] width 50 height 5
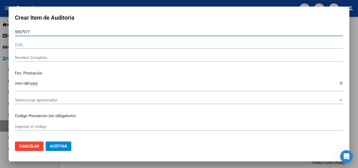
type input "95579775"
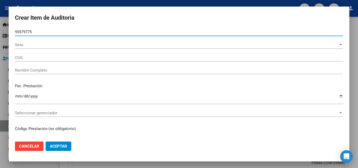
type input "27955797758"
type input "[PERSON_NAME] [PERSON_NAME]"
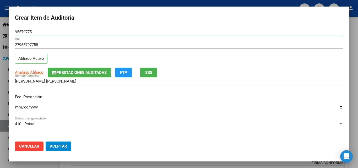
type input "95579775"
click at [20, 109] on input "Ingresar la fecha" at bounding box center [179, 109] width 328 height 8
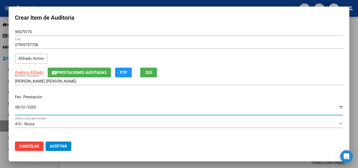
type input "[DATE]"
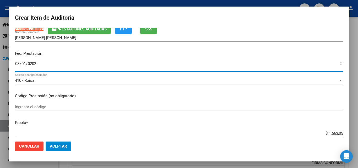
scroll to position [52, 0]
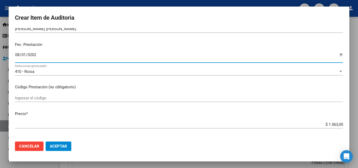
click at [34, 96] on input "Ingresar el código" at bounding box center [179, 98] width 328 height 5
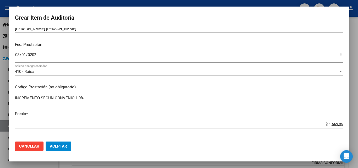
click at [74, 96] on input "INCREMENTO SEGUN CONVENIO 1.9%" at bounding box center [179, 98] width 328 height 5
type input "INCREMENTO SEGUN CONVENIO AGOSTO 1.9%"
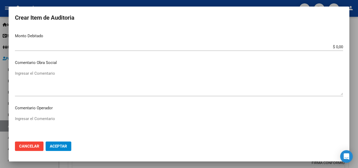
scroll to position [262, 0]
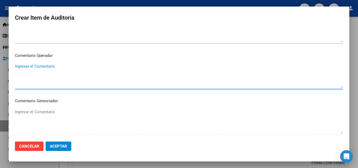
click at [52, 66] on textarea "Ingresar el Comentario" at bounding box center [179, 75] width 328 height 25
click at [115, 63] on textarea "CONSULTAR SI APRUEBAN EL INCREMENTO [PERSON_NAME] - IMAC" at bounding box center [179, 75] width 328 height 25
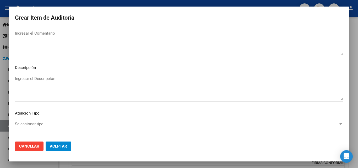
scroll to position [363, 0]
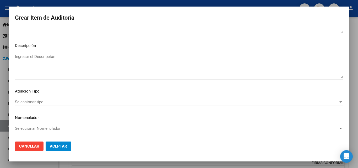
type textarea "CONSULTAR SI APRUEBAN EL INCREMENTO [PERSON_NAME] 1.9% - IMAC"
click at [36, 99] on div "Seleccionar tipo Seleccionar tipo" at bounding box center [179, 102] width 328 height 8
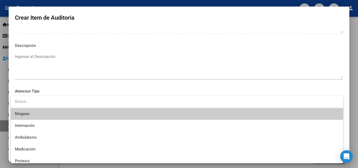
click at [97, 89] on div at bounding box center [179, 84] width 358 height 168
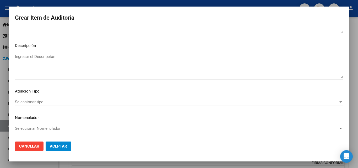
click at [58, 149] on button "Aceptar" at bounding box center [59, 146] width 26 height 9
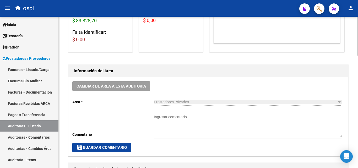
scroll to position [99, 0]
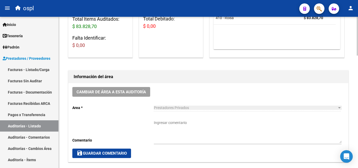
click at [180, 120] on textarea "Ingresar comentario" at bounding box center [248, 131] width 188 height 23
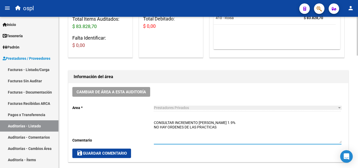
click at [155, 126] on textarea "CONSULTAR INCREMENTO [PERSON_NAME] 1.9% NO HAY ORDENES DE LAS PRACTICAS" at bounding box center [248, 131] width 188 height 23
click at [157, 131] on textarea "CONSULTAR INCREMENTO [PERSON_NAME] 1.9% _NO HAY ORDENES DE LAS PRACTICAS" at bounding box center [248, 131] width 188 height 23
click at [238, 126] on textarea "CONSULTAR INCREMENTO [PERSON_NAME] 1.9% _NO HAY ORDENES DE LAS PRACTICAS OK_CAR…" at bounding box center [248, 131] width 188 height 23
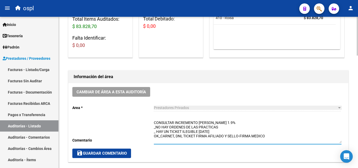
click at [273, 137] on textarea "CONSULTAR INCREMENTO [PERSON_NAME] 1.9% _NO HAY ORDENES DE LAS PRACTICAS _ HAY …" at bounding box center [248, 131] width 188 height 23
click at [295, 133] on textarea "CONSULTAR INCREMENTO [PERSON_NAME] 1.9% _NO HAY ORDENES DE LAS PRACTICAS _ HAY …" at bounding box center [248, 131] width 188 height 23
click at [294, 135] on textarea "CONSULTAR INCREMENTO [PERSON_NAME] 1.9% _NO HAY ORDENES DE LAS PRACTICAS _ HAY …" at bounding box center [248, 131] width 188 height 23
click at [337, 134] on textarea "CONSULTAR INCREMENTO [PERSON_NAME] 1.9% _NO HAY ORDENES DE LAS PRACTICAS _ HAY …" at bounding box center [248, 131] width 188 height 23
click at [333, 136] on textarea "CONSULTAR INCREMENTO [PERSON_NAME] 1.9% _NO HAY ORDENES DE LAS PRACTICAS _ HAY …" at bounding box center [248, 131] width 188 height 23
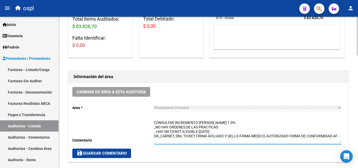
click at [340, 136] on textarea "CONSULTAR INCREMENTO [PERSON_NAME] 1.9% _NO HAY ORDENES DE LAS PRACTICAS _ HAY …" at bounding box center [248, 131] width 188 height 23
click at [166, 138] on textarea "CONSULTAR INCREMENTO [PERSON_NAME] 1.9% _NO HAY ORDENES DE LAS PRACTICAS _ HAY …" at bounding box center [248, 131] width 188 height 23
click at [164, 138] on textarea "CONSULTAR INCREMENTO [PERSON_NAME] 1.9% _NO HAY ORDENES DE LAS PRACTICAS _ HAY …" at bounding box center [248, 131] width 188 height 23
click at [203, 142] on textarea "CONSULTAR INCREMENTO [PERSON_NAME] 1.9% _NO HAY ORDENES DE LAS PRACTICAS _ HAY …" at bounding box center [248, 131] width 188 height 23
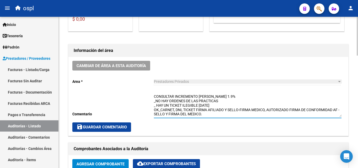
type textarea "CONSULTAR INCREMENTO [PERSON_NAME] 1.9% _NO HAY ORDENES DE LAS PRACTICAS _ HAY …"
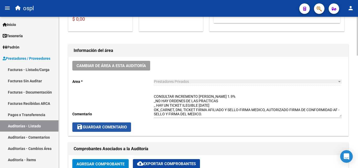
click at [128, 126] on button "save Guardar Comentario" at bounding box center [101, 126] width 59 height 9
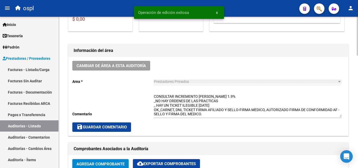
click at [124, 125] on span "save Guardar Comentario" at bounding box center [102, 127] width 50 height 5
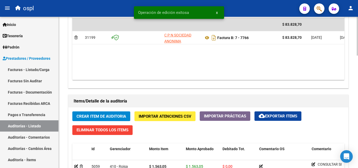
scroll to position [309, 0]
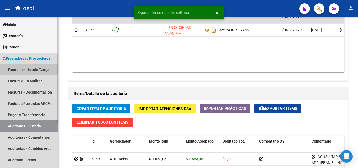
drag, startPoint x: 40, startPoint y: 70, endPoint x: 57, endPoint y: 66, distance: 17.6
click at [40, 70] on link "Facturas - Listado/Carga" at bounding box center [29, 69] width 58 height 11
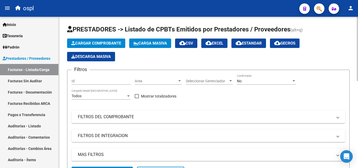
click at [161, 79] on span "Area" at bounding box center [156, 81] width 42 height 4
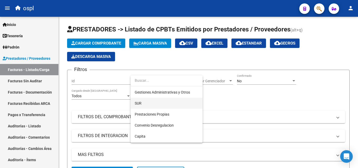
scroll to position [52, 0]
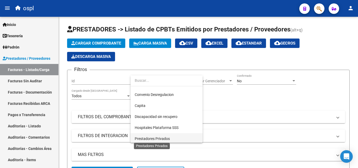
click at [161, 138] on span "Prestadores Privados" at bounding box center [152, 139] width 35 height 4
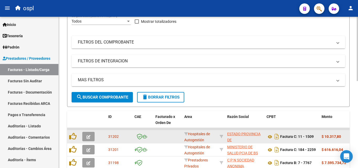
scroll to position [79, 0]
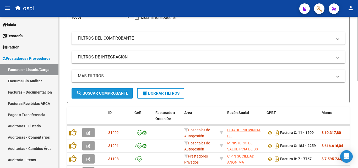
click at [110, 91] on span "search Buscar Comprobante" at bounding box center [102, 93] width 52 height 5
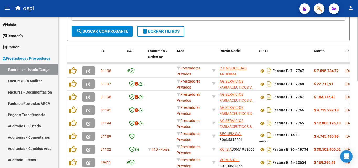
scroll to position [157, 0]
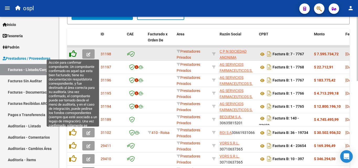
click at [73, 55] on icon at bounding box center [72, 53] width 7 height 7
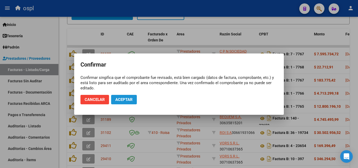
click at [120, 98] on span "Aceptar" at bounding box center [123, 99] width 17 height 5
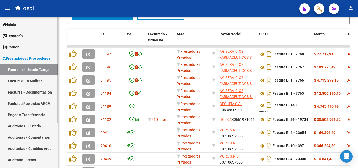
click at [40, 81] on link "Facturas Sin Auditar" at bounding box center [29, 80] width 58 height 11
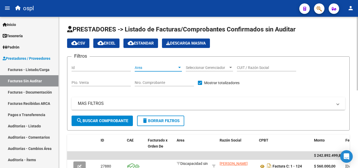
click at [154, 69] on span "Area" at bounding box center [156, 68] width 42 height 4
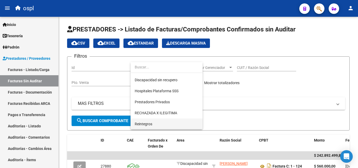
scroll to position [76, 0]
click at [156, 120] on span "Reintegros" at bounding box center [167, 123] width 64 height 11
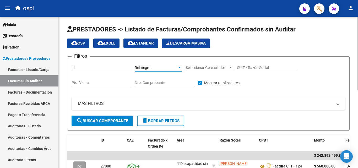
click at [147, 65] on div "Reintegros Area" at bounding box center [158, 66] width 47 height 10
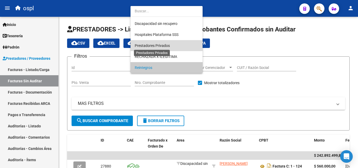
click at [160, 46] on span "Prestadores Privados" at bounding box center [152, 46] width 35 height 4
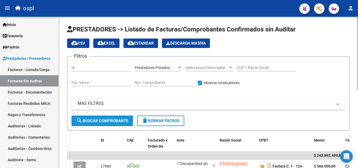
click at [116, 122] on span "search Buscar Comprobante" at bounding box center [102, 120] width 52 height 5
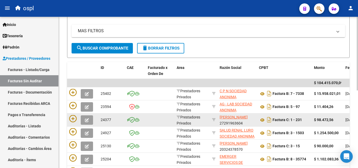
scroll to position [55, 0]
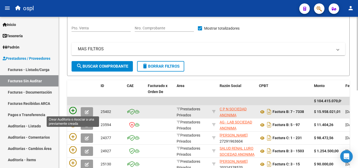
click at [73, 111] on icon at bounding box center [72, 110] width 7 height 7
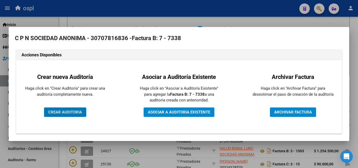
click at [75, 110] on span "CREAR AUDITORIA" at bounding box center [65, 112] width 34 height 5
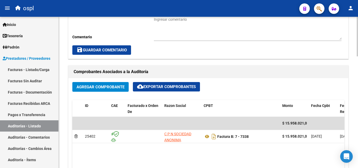
scroll to position [262, 0]
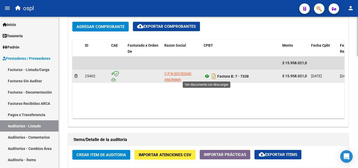
click at [207, 78] on icon at bounding box center [207, 76] width 7 height 6
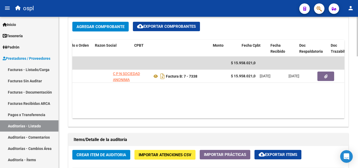
scroll to position [0, 69]
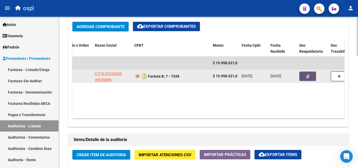
click at [306, 75] on button "button" at bounding box center [307, 76] width 17 height 9
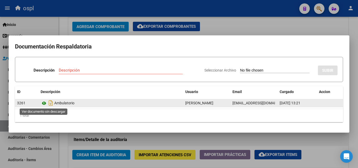
click at [44, 103] on icon at bounding box center [44, 103] width 7 height 6
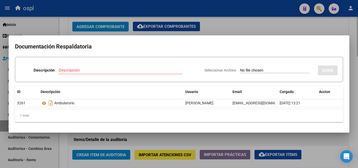
drag, startPoint x: 230, startPoint y: 18, endPoint x: 230, endPoint y: 21, distance: 2.9
click at [230, 20] on div at bounding box center [179, 84] width 358 height 168
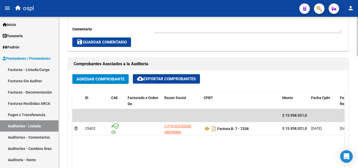
scroll to position [236, 0]
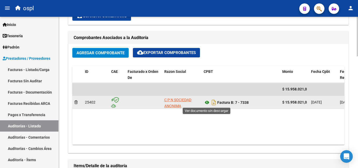
click at [209, 101] on icon at bounding box center [207, 102] width 7 height 6
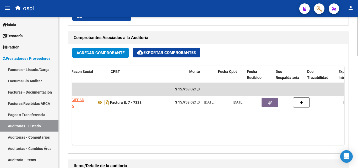
scroll to position [0, 107]
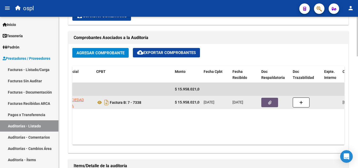
click at [270, 106] on button "button" at bounding box center [269, 102] width 17 height 9
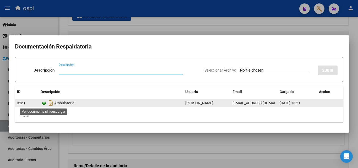
click at [45, 103] on icon at bounding box center [44, 103] width 7 height 6
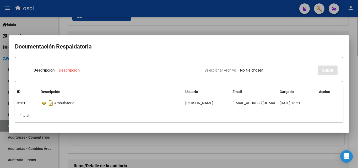
click at [247, 149] on div at bounding box center [179, 84] width 358 height 168
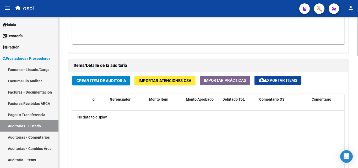
scroll to position [341, 0]
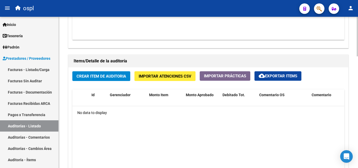
click at [120, 69] on div "Crear Item de Auditoria Importar Atenciones CSV Importar Prácticas cloud_downlo…" at bounding box center [208, 141] width 280 height 148
click at [121, 73] on button "Crear Item de Auditoria" at bounding box center [101, 76] width 58 height 10
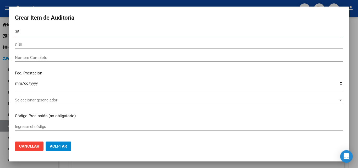
type input "35"
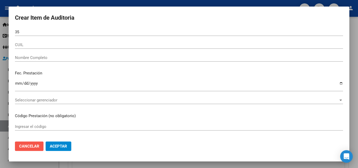
click at [31, 148] on span "Cancelar" at bounding box center [29, 146] width 20 height 5
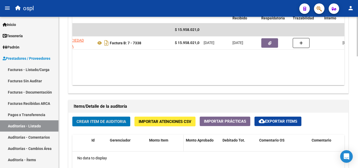
scroll to position [288, 0]
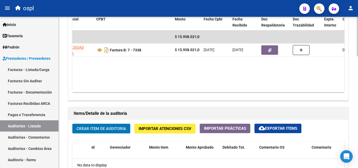
click at [124, 127] on span "Crear Item de Auditoria" at bounding box center [102, 128] width 50 height 5
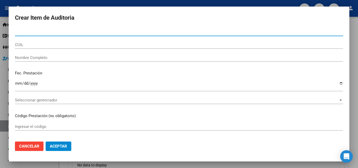
scroll to position [0, 0]
click at [32, 145] on span "Cancelar" at bounding box center [29, 146] width 20 height 5
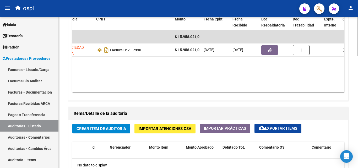
drag, startPoint x: 188, startPoint y: 92, endPoint x: 176, endPoint y: 92, distance: 12.1
click at [177, 92] on datatable-body "$ 15.958.021,01 25402 C P N SOCIEDAD ANONIMA Factura B: 7 - 7338 $ 15.958.021,0…" at bounding box center [208, 61] width 272 height 62
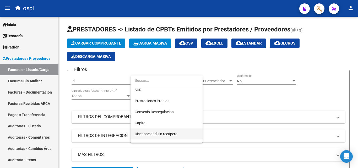
scroll to position [52, 0]
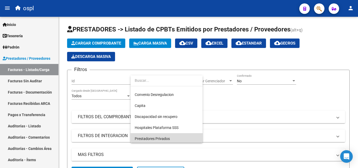
click at [157, 136] on span "Prestadores Privados" at bounding box center [167, 138] width 64 height 11
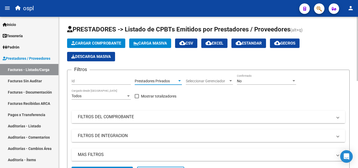
click at [112, 117] on mat-panel-title "FILTROS DEL COMPROBANTE" at bounding box center [205, 117] width 255 height 6
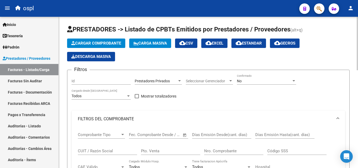
click at [93, 150] on input "CUIT / Razón Social" at bounding box center [107, 151] width 59 height 5
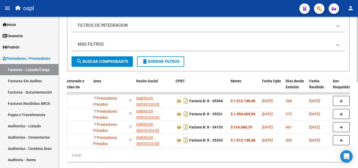
scroll to position [0, 70]
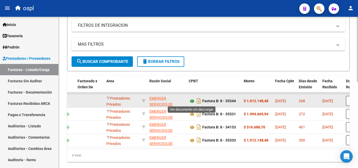
type input "EMERGER"
click at [192, 101] on icon at bounding box center [192, 101] width 7 height 6
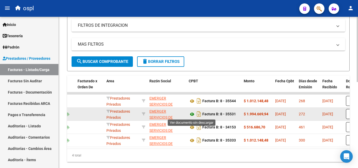
click at [193, 114] on icon at bounding box center [192, 114] width 7 height 6
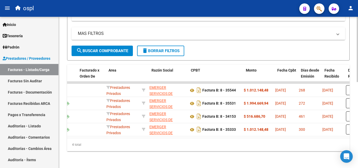
scroll to position [0, 0]
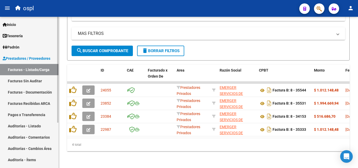
click at [41, 125] on link "Auditorías - Listado" at bounding box center [29, 125] width 58 height 11
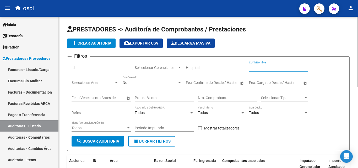
click at [258, 69] on input "CUIT/Nombre" at bounding box center [278, 68] width 59 height 4
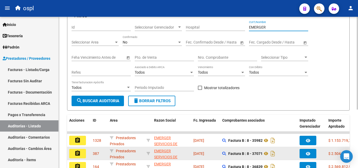
scroll to position [95, 0]
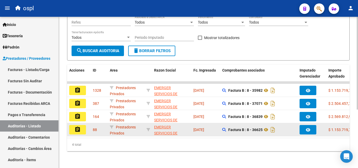
type input "EMERGER"
click at [82, 125] on button "assignment" at bounding box center [77, 129] width 17 height 9
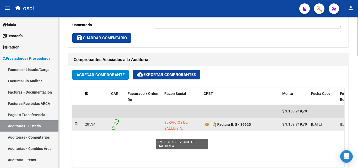
scroll to position [7, 0]
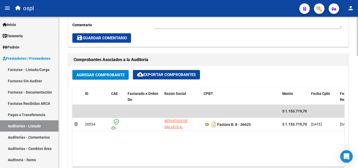
click at [209, 162] on datatable-body "$ 1.153.719,70 28534 EMERGER SERVICIOS DE SALUD S.A. Factura B: 8 - 36625 $ 1.1…" at bounding box center [208, 136] width 272 height 62
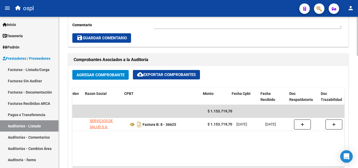
scroll to position [0, 79]
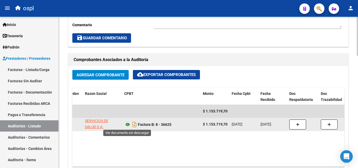
click at [128, 125] on icon at bounding box center [127, 124] width 7 height 6
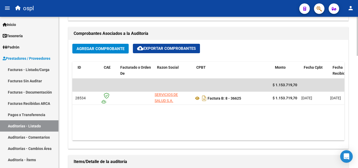
scroll to position [0, 7]
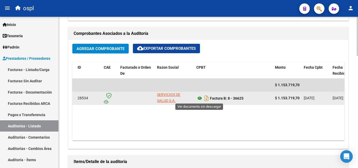
click at [198, 98] on icon at bounding box center [199, 98] width 7 height 6
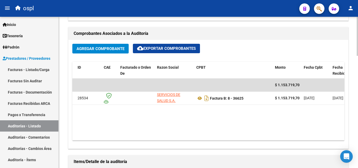
drag, startPoint x: 165, startPoint y: 141, endPoint x: 161, endPoint y: 140, distance: 3.4
click at [161, 140] on div "Agregar Comprobante cloud_download Exportar Comprobantes ID CAE Facturado x Ord…" at bounding box center [208, 94] width 280 height 109
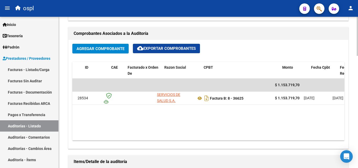
scroll to position [0, 0]
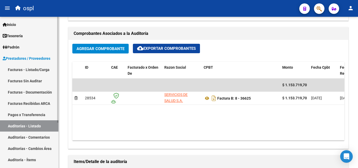
click at [49, 126] on link "Auditorías - Listado" at bounding box center [29, 125] width 58 height 11
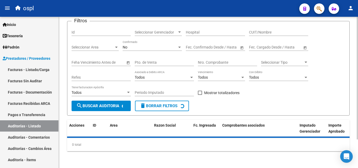
scroll to position [35, 0]
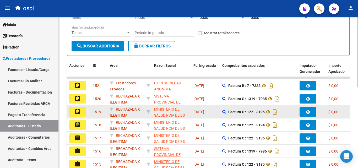
scroll to position [17, 0]
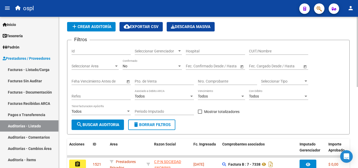
click at [210, 81] on input "Nro. Comprobante" at bounding box center [227, 81] width 59 height 4
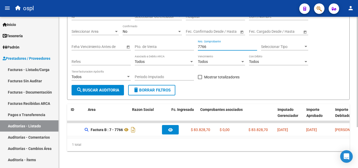
scroll to position [0, 0]
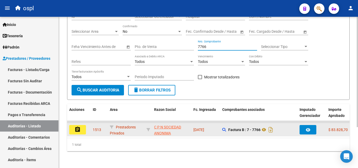
type input "7766"
click at [81, 125] on button "assignment" at bounding box center [77, 129] width 17 height 9
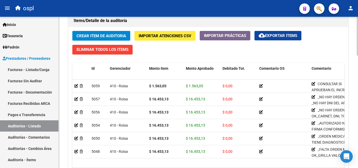
scroll to position [393, 0]
